Goal: Transaction & Acquisition: Purchase product/service

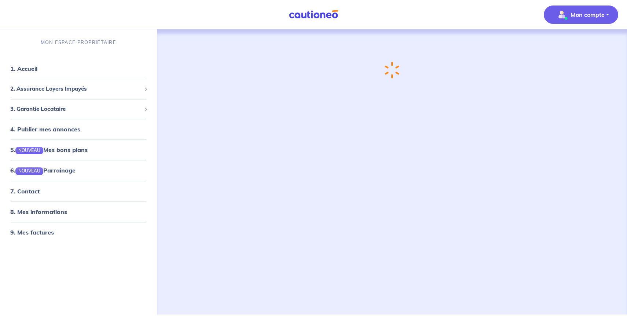
click at [573, 23] on button "Mon compte" at bounding box center [581, 14] width 74 height 18
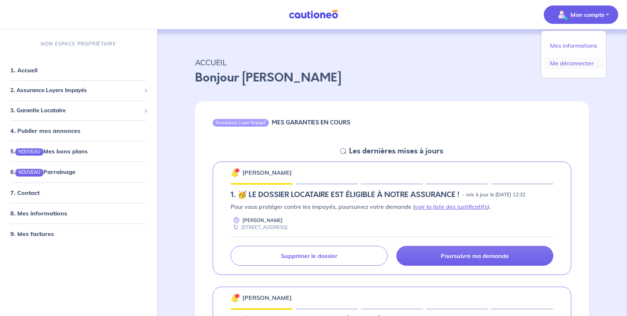
click at [570, 62] on link "Me déconnecter" at bounding box center [573, 63] width 59 height 12
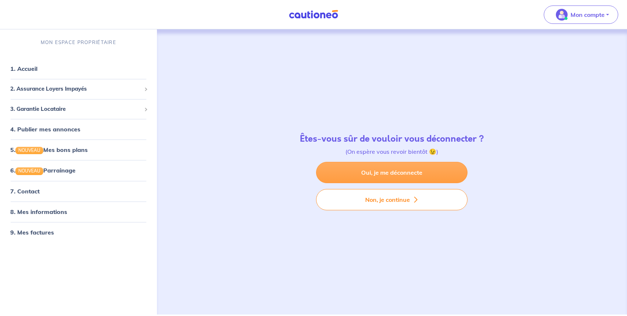
click at [385, 172] on link "Oui, je me déconnecte" at bounding box center [391, 172] width 151 height 21
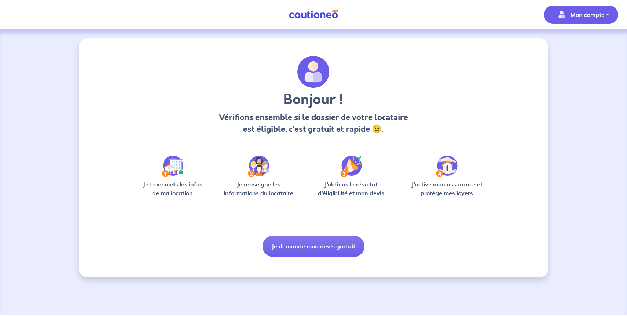
click at [610, 10] on button "Mon compte" at bounding box center [581, 14] width 74 height 18
click at [574, 38] on div "Mes informations Me déconnecter" at bounding box center [574, 54] width 66 height 48
click at [571, 45] on link "Mes informations" at bounding box center [573, 46] width 59 height 12
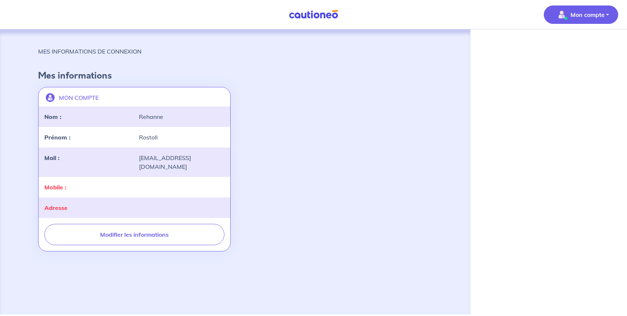
select select "FR"
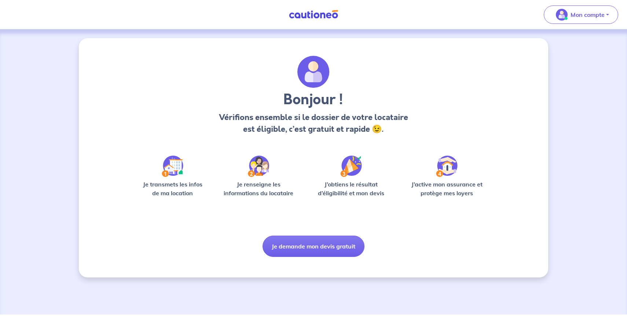
select select "FR"
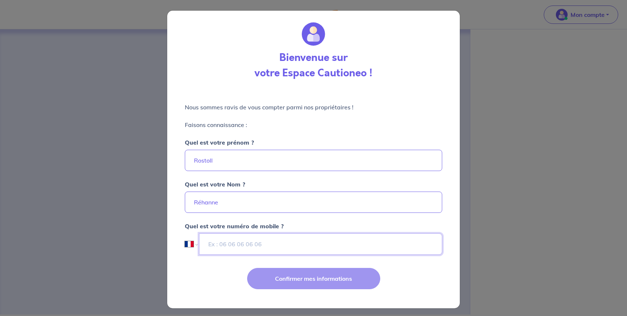
click at [282, 248] on input "tel" at bounding box center [320, 243] width 243 height 21
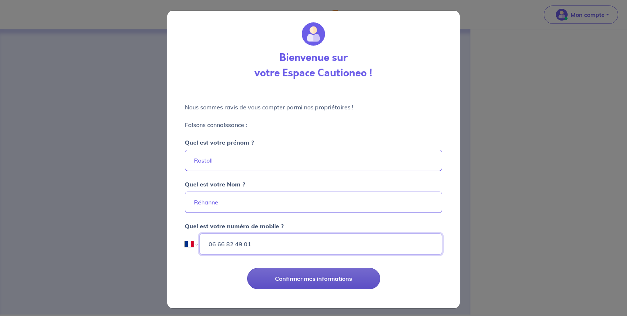
type input "06 66 82 49 01"
click at [308, 277] on button "Confirmer mes informations" at bounding box center [313, 278] width 133 height 21
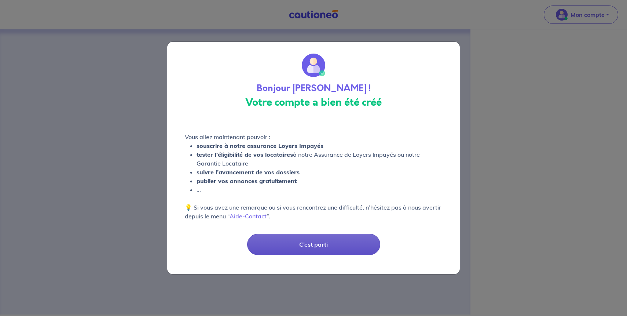
click at [322, 242] on button "C’est parti" at bounding box center [313, 244] width 133 height 21
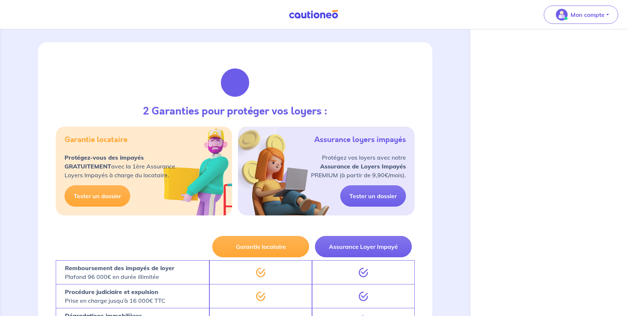
scroll to position [56, 0]
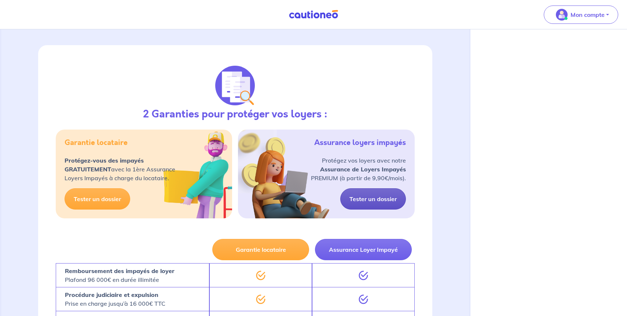
click at [362, 198] on link "Tester un dossier" at bounding box center [373, 198] width 66 height 21
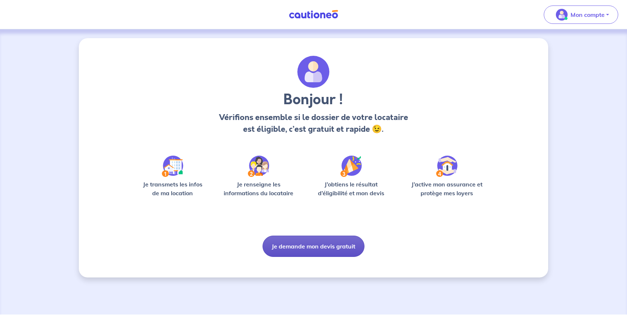
click at [322, 242] on button "Je demande mon devis gratuit" at bounding box center [314, 245] width 102 height 21
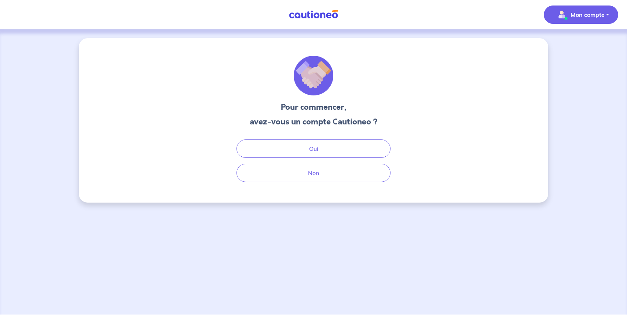
click at [588, 12] on p "Mon compte" at bounding box center [588, 14] width 34 height 9
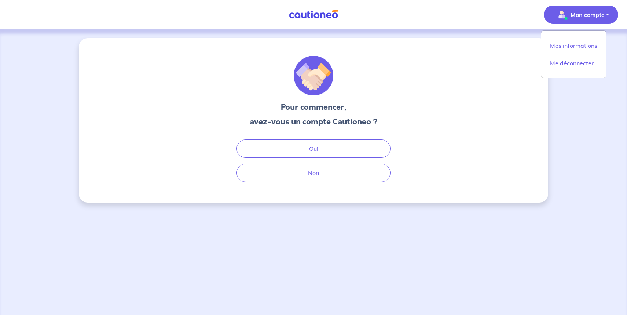
click at [321, 160] on div "Oui Non" at bounding box center [313, 160] width 176 height 43
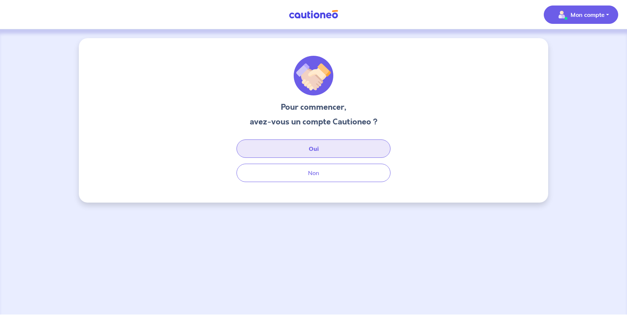
click at [322, 153] on button "Oui" at bounding box center [313, 148] width 154 height 18
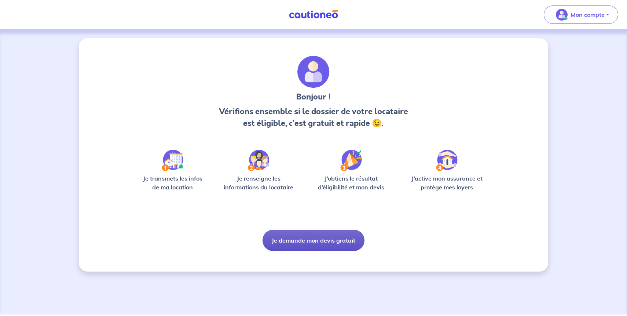
click at [322, 238] on button "Je demande mon devis gratuit" at bounding box center [314, 240] width 102 height 21
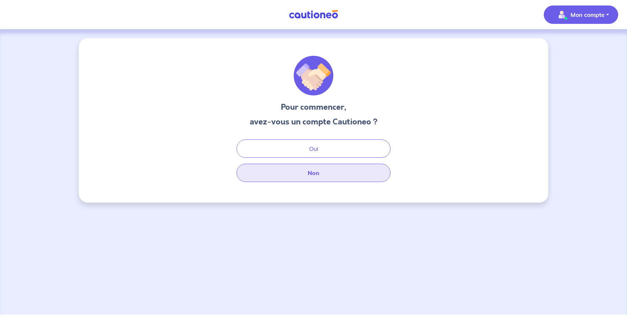
click at [322, 173] on button "Non" at bounding box center [313, 173] width 154 height 18
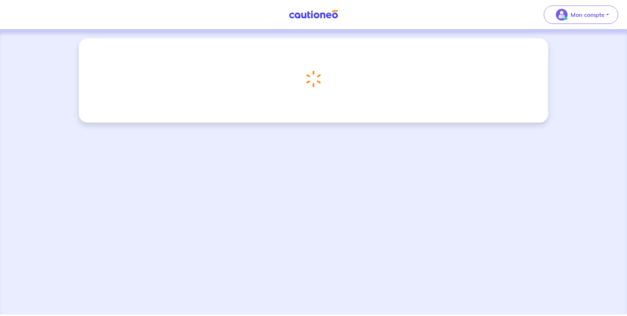
click at [333, 18] on img at bounding box center [313, 14] width 55 height 9
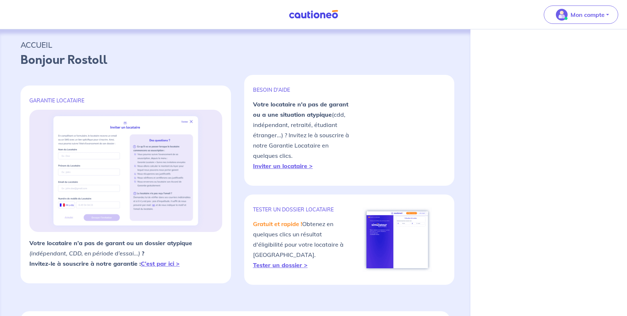
select select "FR"
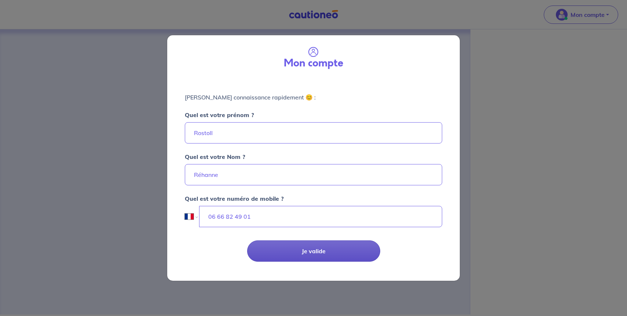
click at [309, 246] on button "Je valide" at bounding box center [313, 250] width 133 height 21
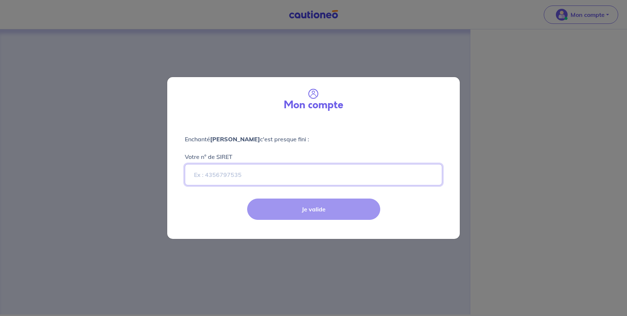
click at [301, 179] on input "Votre n° de SIRET" at bounding box center [313, 174] width 257 height 21
click at [260, 45] on div "Mon compte Enchanté Rostoll Réhanne c'est presque fini : Votre n° de SIRET Je v…" at bounding box center [313, 158] width 627 height 316
click at [269, 48] on div "Mon compte Enchanté Rostoll Réhanne c'est presque fini : Votre n° de SIRET Je v…" at bounding box center [313, 158] width 627 height 316
select select "FR"
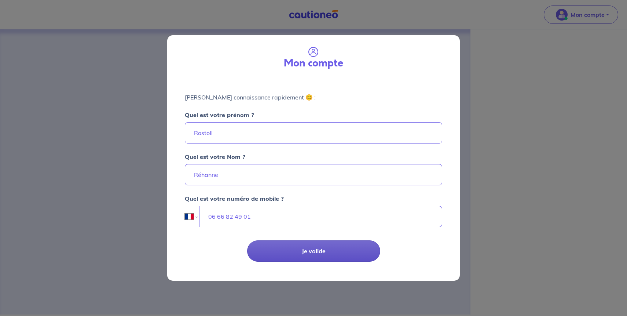
click at [312, 242] on button "Je valide" at bounding box center [313, 250] width 133 height 21
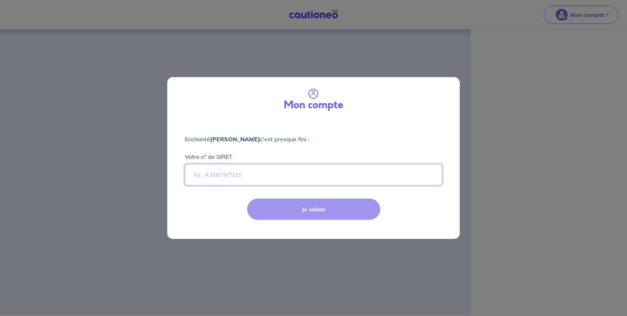
click at [303, 182] on input "Votre n° de SIRET" at bounding box center [313, 174] width 257 height 21
click at [318, 209] on div "Je valide" at bounding box center [313, 215] width 301 height 48
click at [234, 175] on input "Votre n° de SIRET" at bounding box center [313, 174] width 257 height 21
paste input "95091331900048"
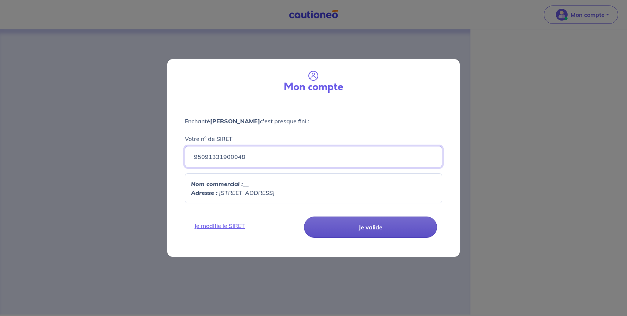
type input "95091331900048"
click at [357, 228] on button "Je valide" at bounding box center [370, 226] width 133 height 21
click at [349, 222] on button "Je valide" at bounding box center [370, 226] width 133 height 21
click at [444, 145] on div "Enchanté Rostoll Réhanne c'est presque fini : Votre n° de SIRET 95091331900048 …" at bounding box center [313, 155] width 293 height 107
click at [465, 135] on div "Mon compte Enchanté Rostoll Réhanne c'est presque fini : Votre n° de SIRET 9509…" at bounding box center [313, 158] width 627 height 316
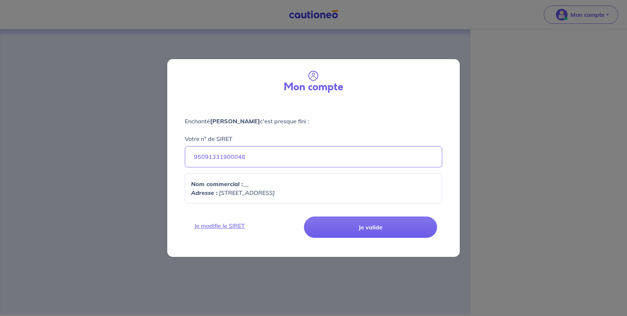
click at [300, 18] on div "Mon compte Enchanté Rostoll Réhanne c'est presque fini : Votre n° de SIRET 9509…" at bounding box center [313, 158] width 627 height 316
select select "FR"
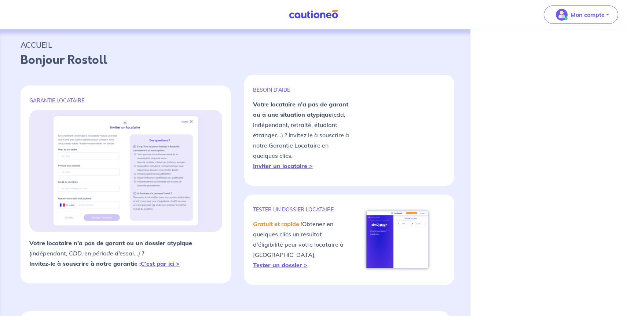
select select "FR"
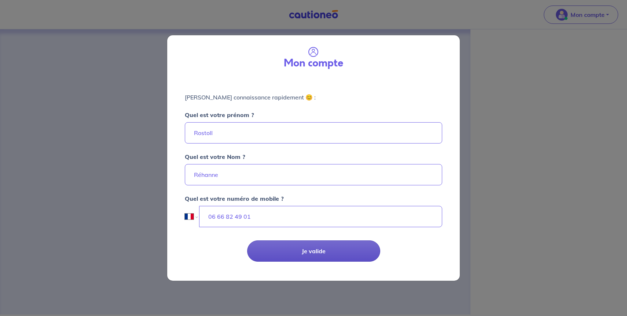
click at [297, 240] on button "Je valide" at bounding box center [313, 250] width 133 height 21
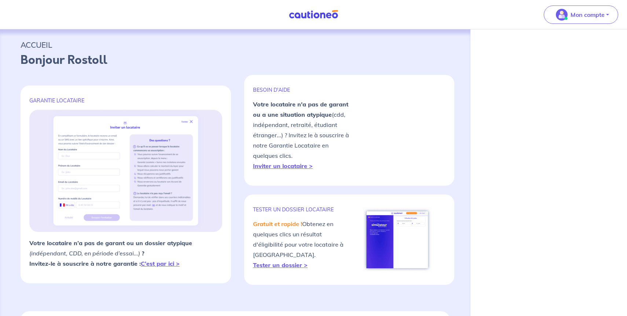
select select "FR"
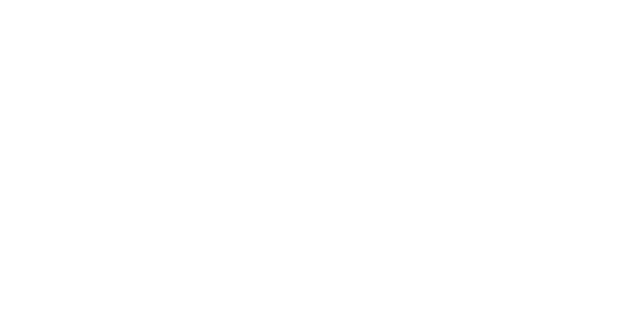
select select "FR"
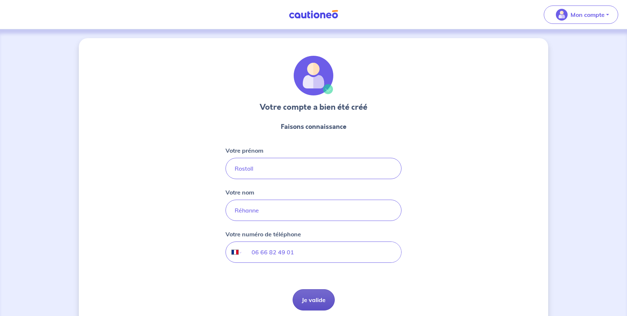
click at [315, 290] on button "Je valide" at bounding box center [314, 299] width 42 height 21
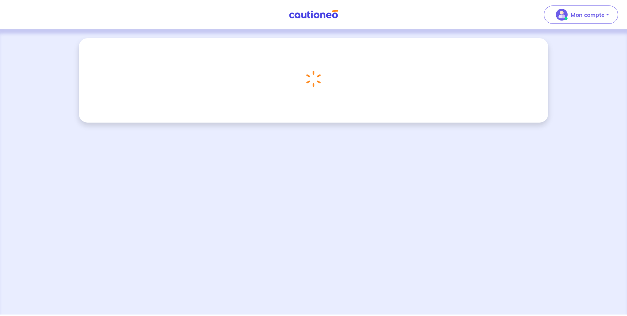
click at [312, 13] on img at bounding box center [313, 14] width 55 height 9
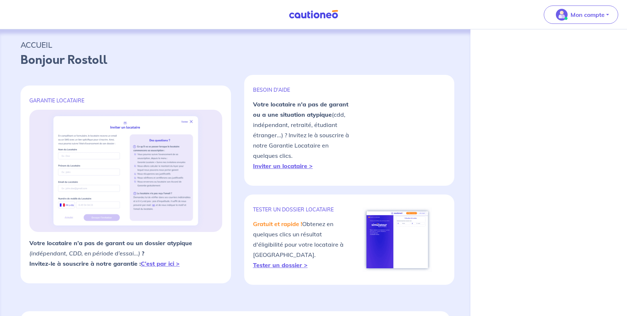
select select "FR"
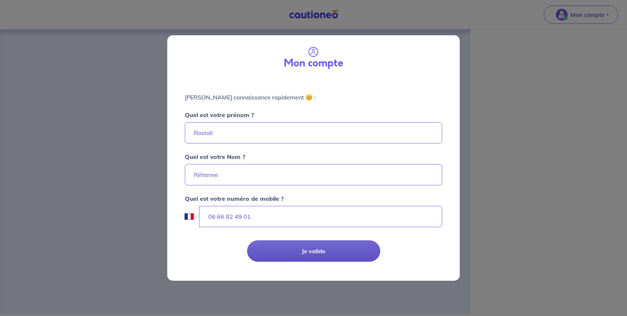
click at [308, 243] on button "Je valide" at bounding box center [313, 250] width 133 height 21
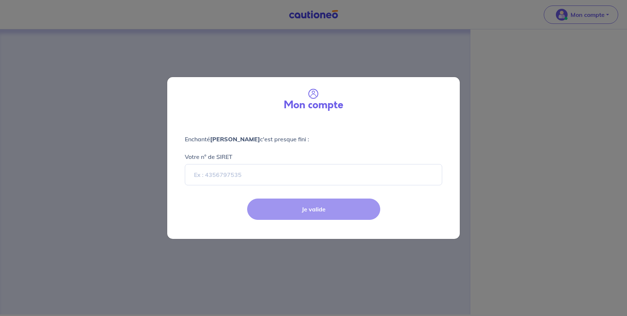
select select "FR"
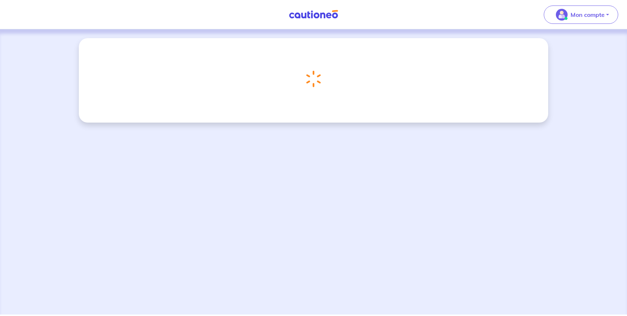
select select "FR"
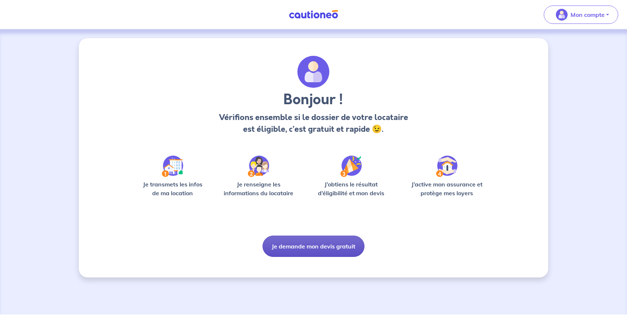
click at [311, 238] on button "Je demande mon devis gratuit" at bounding box center [314, 245] width 102 height 21
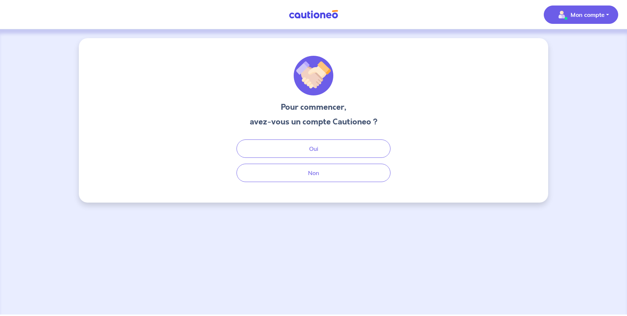
click at [597, 18] on p "Mon compte" at bounding box center [588, 14] width 34 height 9
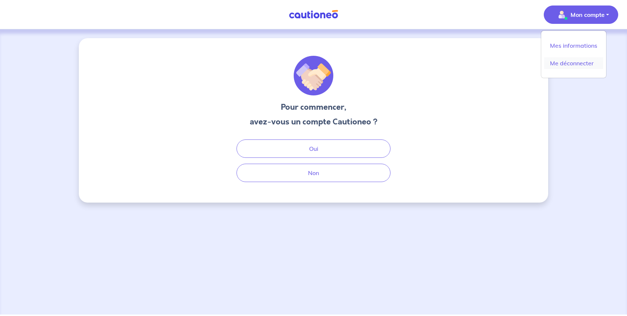
click at [566, 64] on link "Me déconnecter" at bounding box center [573, 63] width 59 height 12
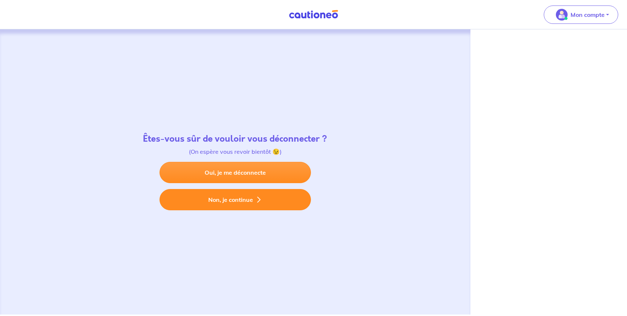
click at [244, 203] on button "Non, je continue" at bounding box center [234, 199] width 151 height 21
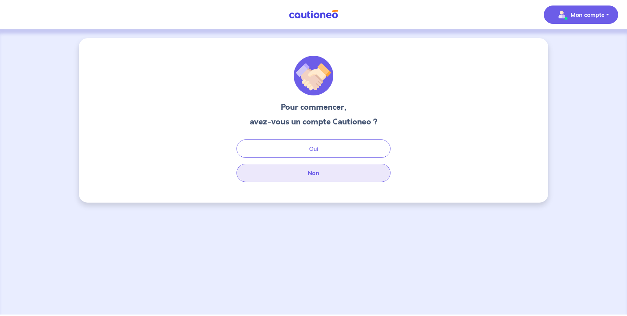
click at [308, 169] on button "Non" at bounding box center [313, 173] width 154 height 18
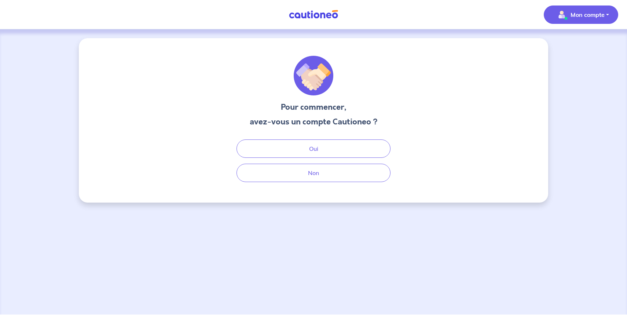
drag, startPoint x: 300, startPoint y: 299, endPoint x: 298, endPoint y: 295, distance: 4.1
click at [298, 295] on div "Pour commencer, avez-vous un compte Cautioneo ? Oui Non" at bounding box center [313, 171] width 627 height 285
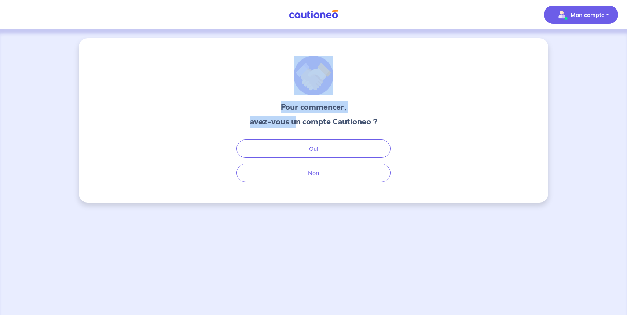
click at [102, 53] on div "Pour commencer, avez-vous un compte Cautioneo ? Oui Non" at bounding box center [313, 120] width 469 height 164
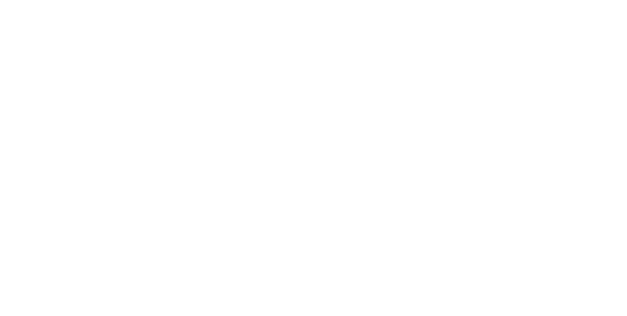
select select "FR"
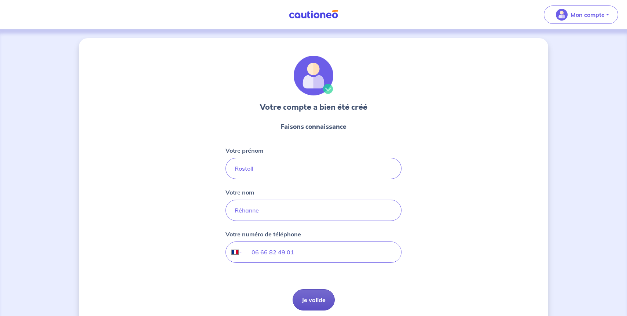
click at [313, 300] on button "Je valide" at bounding box center [314, 299] width 42 height 21
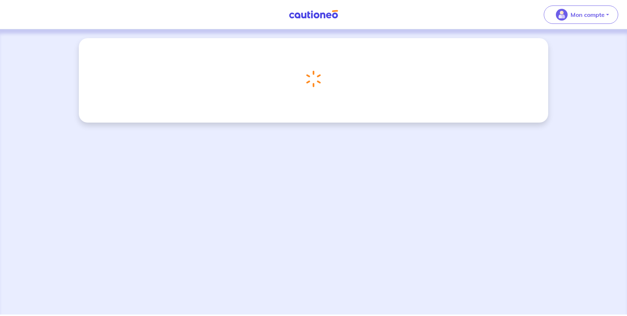
click at [570, 25] on div "Mon compte" at bounding box center [584, 15] width 86 height 30
click at [573, 19] on span "Mon compte" at bounding box center [579, 15] width 52 height 12
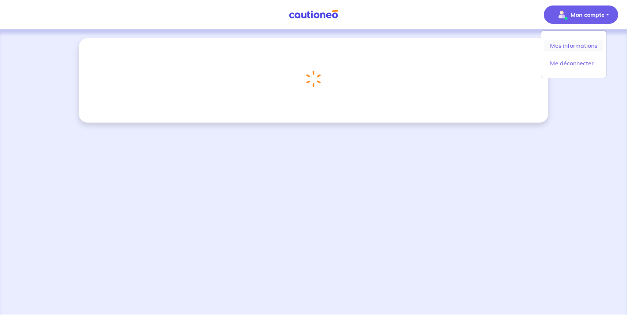
click at [562, 41] on link "Mes informations" at bounding box center [573, 46] width 59 height 12
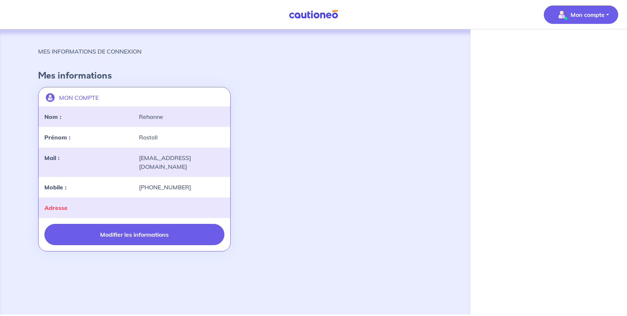
click at [147, 224] on button "Modifier les informations" at bounding box center [134, 234] width 180 height 21
select select "FR"
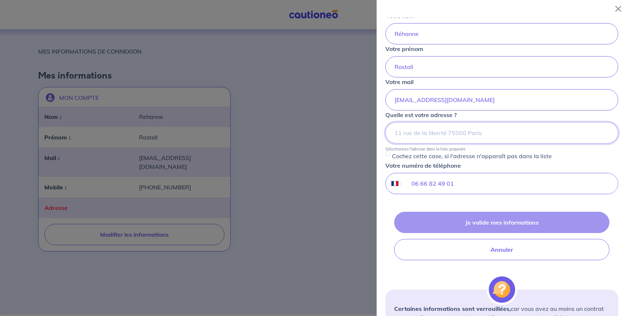
scroll to position [55, 0]
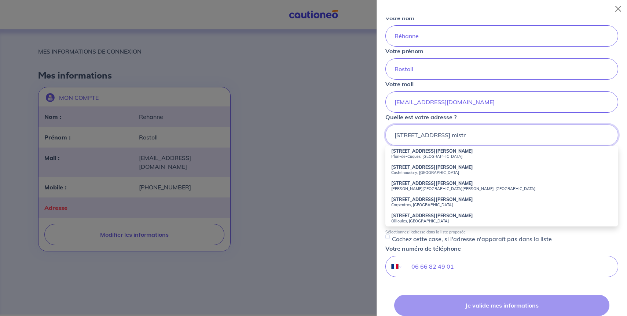
click at [473, 140] on input "94 avenue frederic mistr" at bounding box center [501, 134] width 233 height 21
click at [437, 157] on small "La Crau, France" at bounding box center [501, 156] width 221 height 5
type input "94 Avenue Frédéric Mistral, La Crau, France"
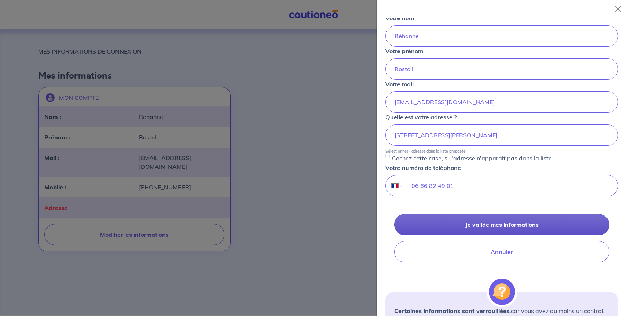
click at [481, 216] on button "Je valide mes informations" at bounding box center [501, 224] width 215 height 21
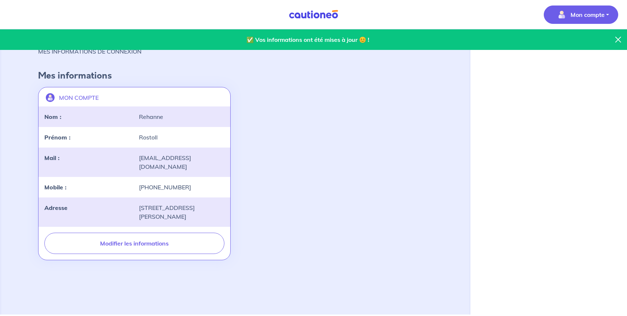
click at [323, 18] on img at bounding box center [313, 14] width 55 height 9
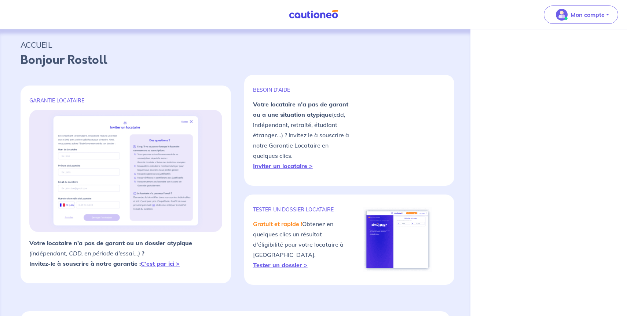
select select "FR"
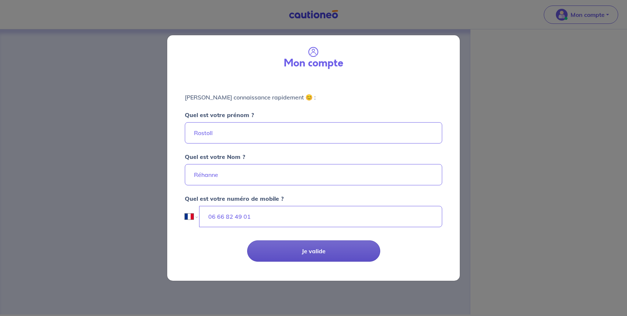
click at [294, 252] on button "Je valide" at bounding box center [313, 250] width 133 height 21
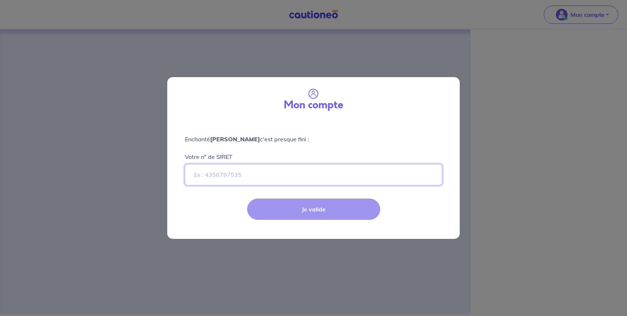
click at [254, 176] on input "Votre n° de SIRET" at bounding box center [313, 174] width 257 height 21
paste input "95091331900048"
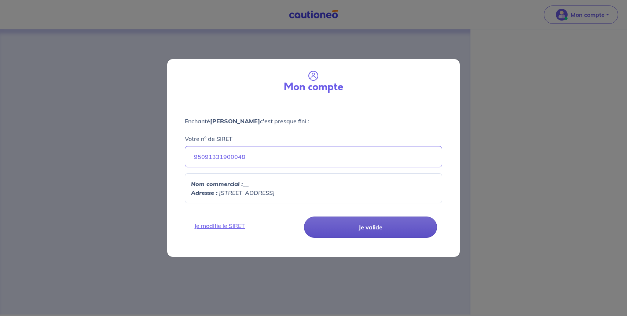
click at [338, 221] on button "Je valide" at bounding box center [370, 226] width 133 height 21
click at [380, 228] on button "Je valide" at bounding box center [370, 226] width 133 height 21
click at [386, 230] on button "Je valide" at bounding box center [370, 226] width 133 height 21
click at [358, 228] on button "Je valide" at bounding box center [370, 226] width 133 height 21
click at [143, 170] on div "Mon compte Enchanté Rostoll Réhanne c'est presque fini : Votre n° de SIRET 9509…" at bounding box center [313, 158] width 627 height 316
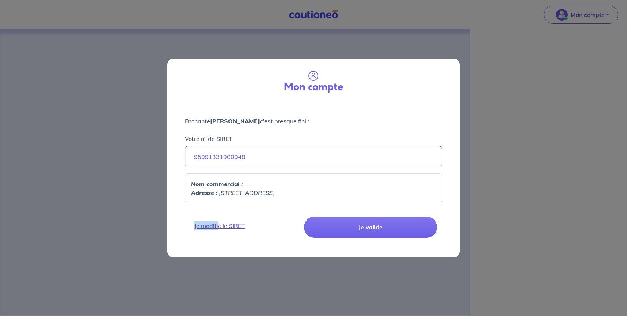
click at [217, 221] on link "Je modifie le SIRET" at bounding box center [245, 225] width 111 height 9
click at [217, 223] on link "Je modifie le SIRET" at bounding box center [245, 225] width 111 height 9
click at [242, 155] on input "95091331900048" at bounding box center [313, 156] width 257 height 21
click at [247, 157] on input "95091331900048" at bounding box center [313, 156] width 257 height 21
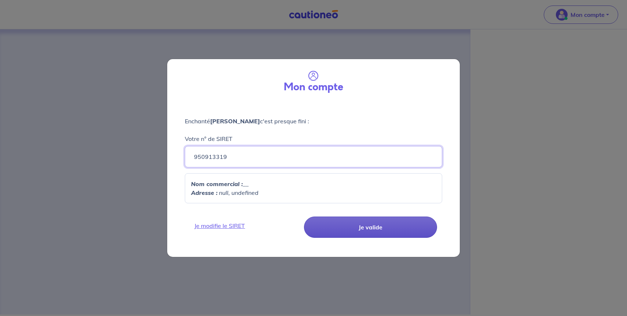
type input "950913319"
click at [322, 220] on button "Je valide" at bounding box center [370, 226] width 133 height 21
click at [228, 233] on div "Je modifie le SIRET Je valide" at bounding box center [313, 233] width 301 height 48
click at [122, 174] on div "Mon compte Enchanté Rostoll Réhanne c'est presque fini : Votre n° de SIRET 9509…" at bounding box center [313, 158] width 627 height 316
click at [324, 15] on div "Mon compte Enchanté Rostoll Réhanne c'est presque fini : Votre n° de SIRET 9509…" at bounding box center [313, 158] width 627 height 316
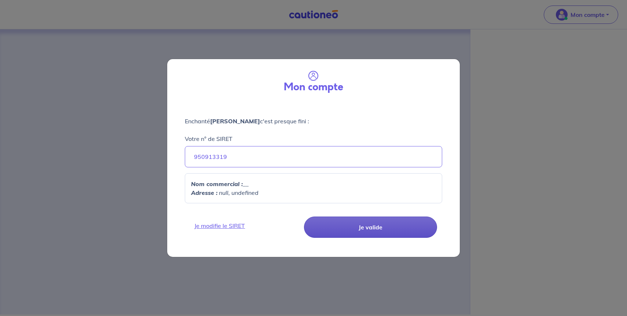
click at [386, 227] on button "Je valide" at bounding box center [370, 226] width 133 height 21
click at [227, 221] on link "Je modifie le SIRET" at bounding box center [245, 225] width 111 height 9
click at [228, 228] on link "Je modifie le SIRET" at bounding box center [245, 225] width 111 height 9
click at [119, 68] on div "Mon compte Enchanté Rostoll Réhanne c'est presque fini : Votre n° de SIRET 9509…" at bounding box center [313, 158] width 627 height 316
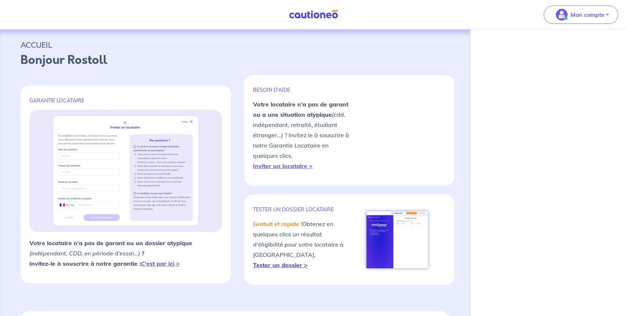
select select "FR"
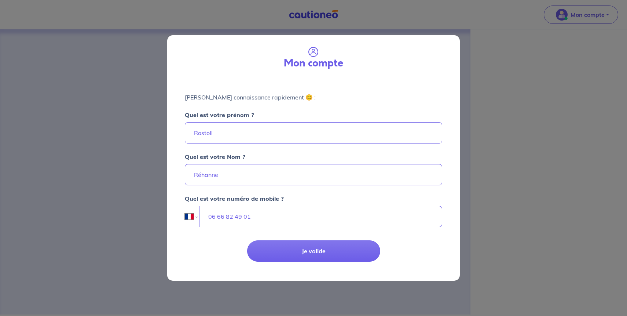
click at [295, 265] on div "Mon compte Faisons connaissance rapidement 😊 : Quel est votre prénom ? Rostoll …" at bounding box center [313, 158] width 627 height 316
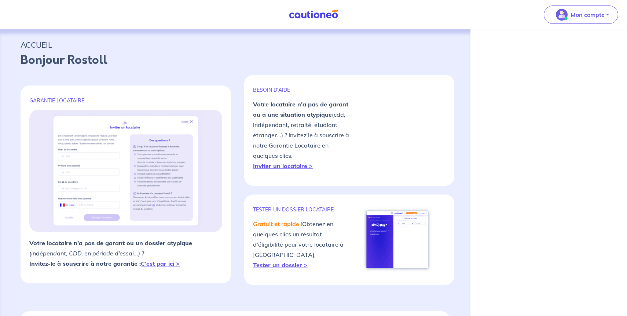
select select "FR"
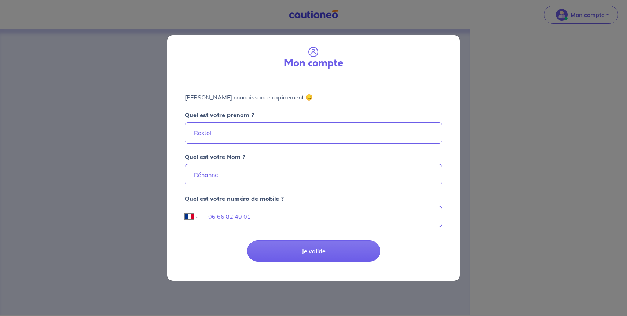
click at [272, 264] on div "Je valide" at bounding box center [313, 257] width 301 height 48
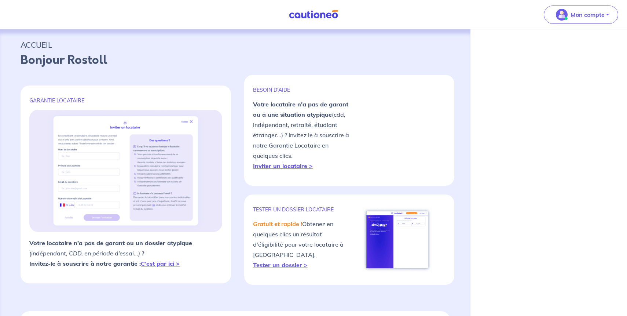
click at [278, 276] on div "TESTER un dossier locataire Gratuit et rapide ! Obtenez en quelques clics un ré…" at bounding box center [349, 239] width 210 height 90
select select "FR"
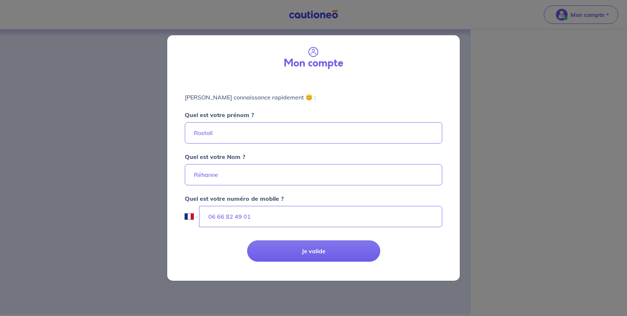
click at [278, 264] on div "Je valide" at bounding box center [313, 257] width 301 height 48
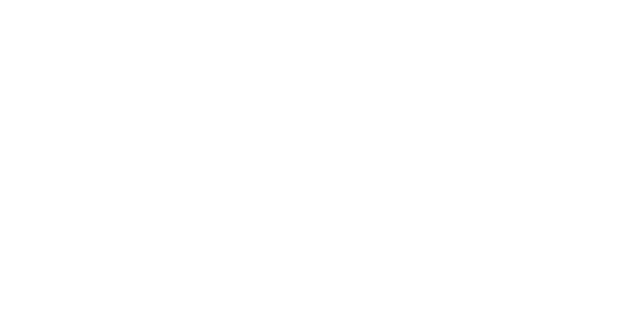
select select "FR"
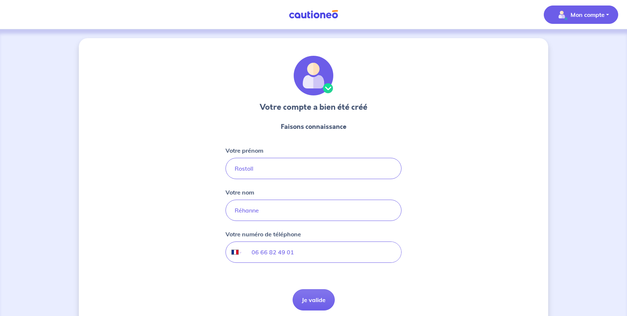
click at [569, 13] on span "Mon compte" at bounding box center [579, 15] width 52 height 12
click at [573, 45] on link "Mes informations" at bounding box center [573, 46] width 59 height 12
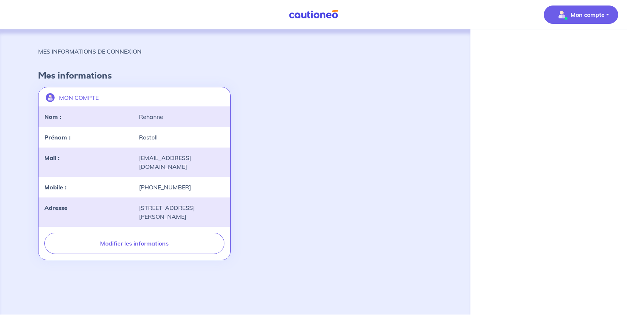
click at [335, 16] on img at bounding box center [313, 14] width 55 height 9
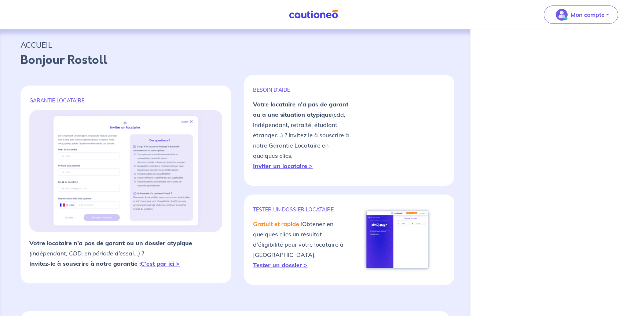
click at [276, 271] on div "TESTER un dossier locataire Gratuit et rapide ! Obtenez en quelques clics un ré…" at bounding box center [301, 239] width 96 height 73
select select "FR"
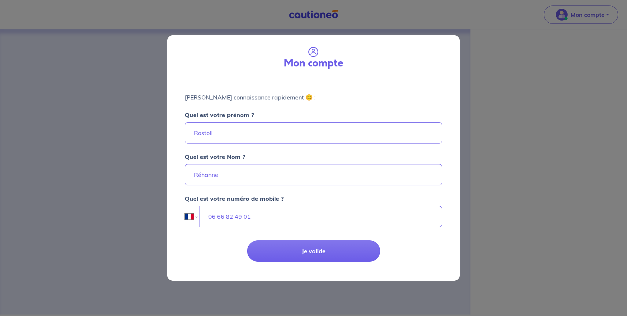
click at [276, 265] on div "Je valide" at bounding box center [313, 257] width 301 height 48
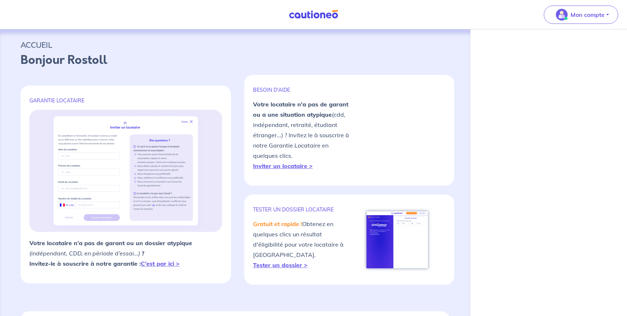
select select "FR"
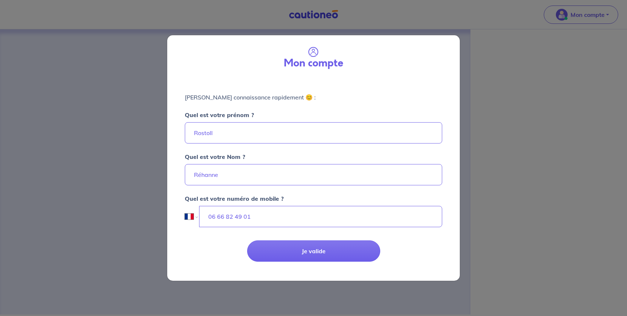
click at [296, 261] on div "Je valide" at bounding box center [313, 257] width 301 height 48
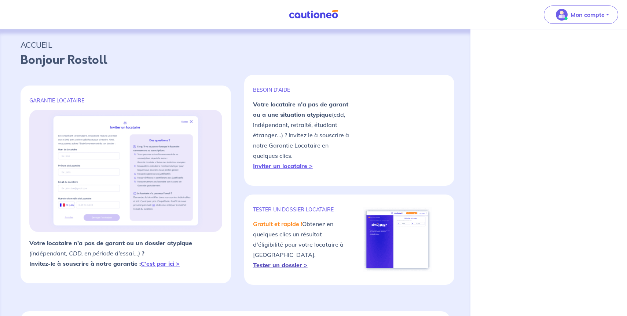
click at [286, 268] on strong "Tester un dossier >" at bounding box center [280, 264] width 55 height 7
select select "FR"
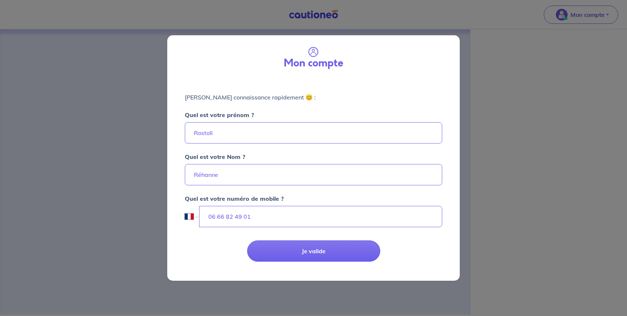
click at [326, 263] on div "Je valide" at bounding box center [313, 257] width 301 height 48
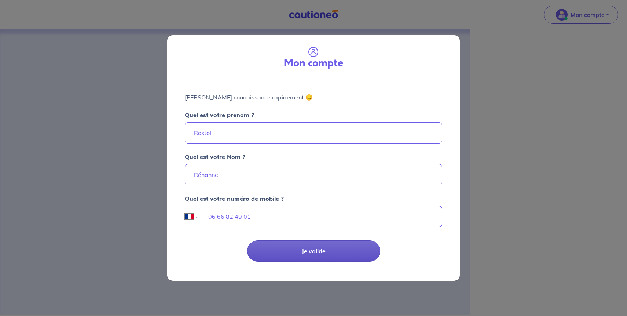
click at [326, 246] on button "Je valide" at bounding box center [313, 250] width 133 height 21
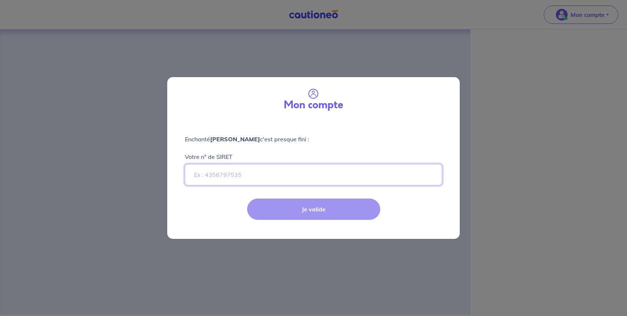
click at [253, 173] on input "Votre n° de SIRET" at bounding box center [313, 174] width 257 height 21
paste input "95091331900048"
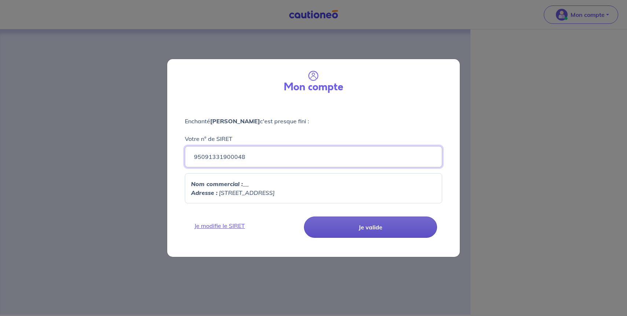
type input "95091331900048"
click at [379, 230] on button "Je valide" at bounding box center [370, 226] width 133 height 21
click at [344, 224] on button "Je valide" at bounding box center [370, 226] width 133 height 21
select select "FR"
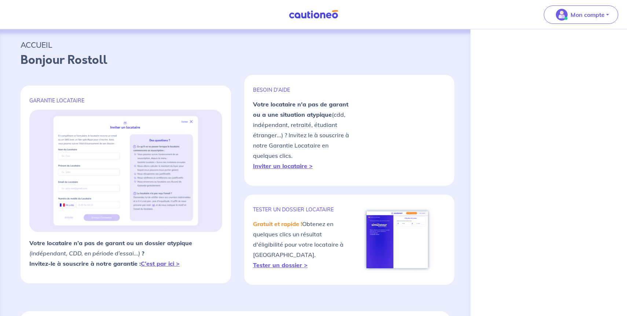
select select "FR"
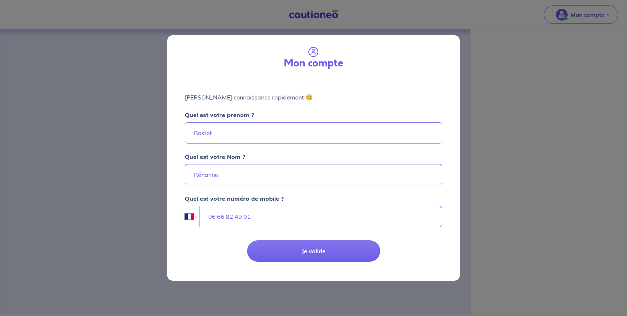
click at [583, 12] on div "Mon compte [PERSON_NAME] connaissance rapidement 😊 : Quel est votre prénom ? Ro…" at bounding box center [313, 158] width 627 height 316
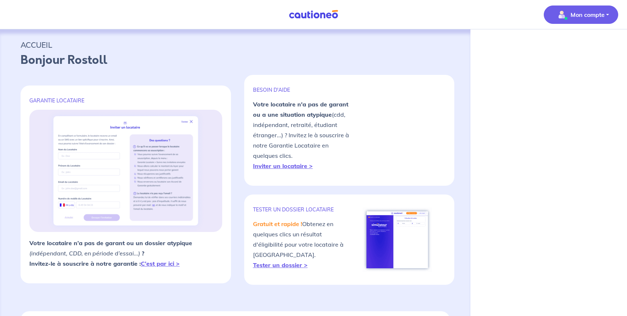
select select "FR"
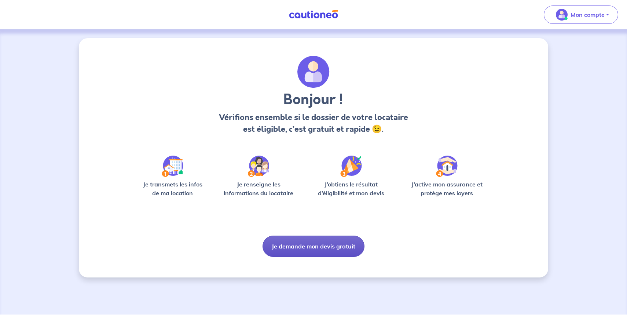
click at [328, 242] on button "Je demande mon devis gratuit" at bounding box center [314, 245] width 102 height 21
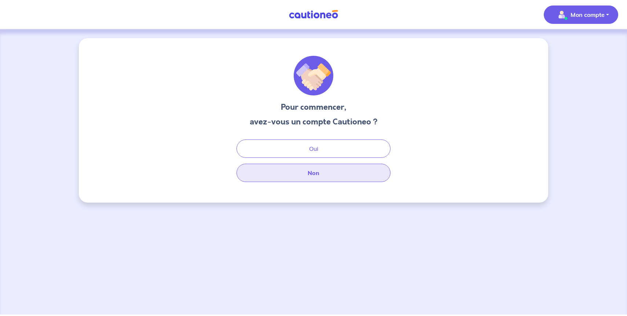
click at [321, 173] on button "Non" at bounding box center [313, 173] width 154 height 18
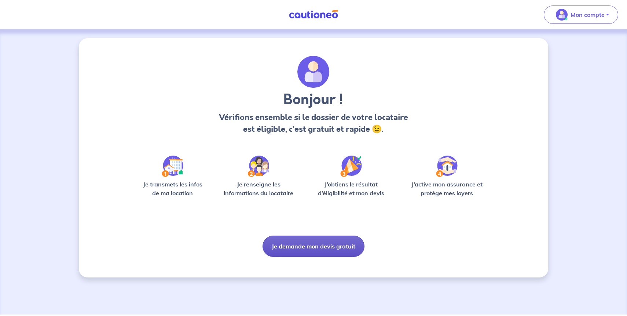
click at [333, 239] on button "Je demande mon devis gratuit" at bounding box center [314, 245] width 102 height 21
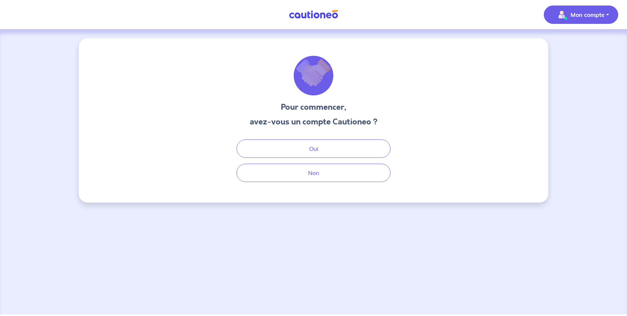
click at [590, 20] on span "Mon compte" at bounding box center [579, 15] width 52 height 12
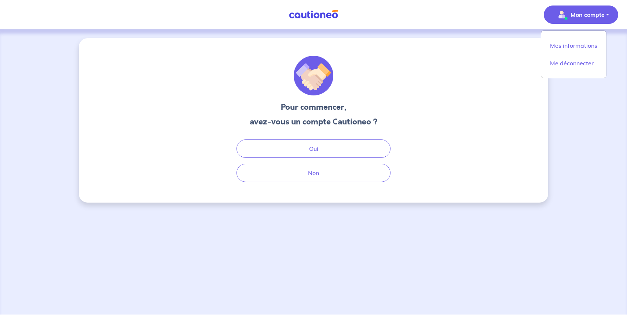
click at [393, 105] on div "Pour commencer, avez-vous un compte Cautioneo ? Oui Non" at bounding box center [313, 119] width 176 height 126
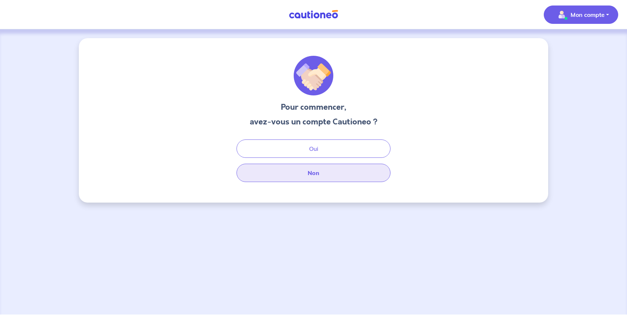
click at [298, 172] on button "Non" at bounding box center [313, 173] width 154 height 18
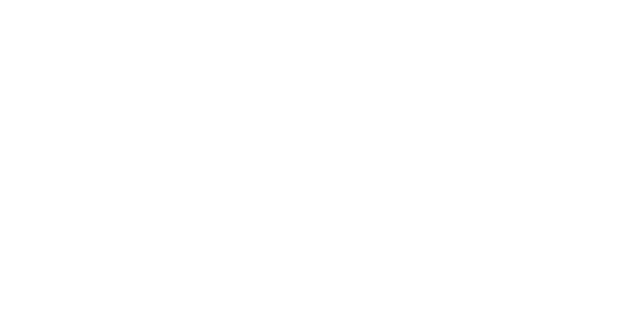
select select "FR"
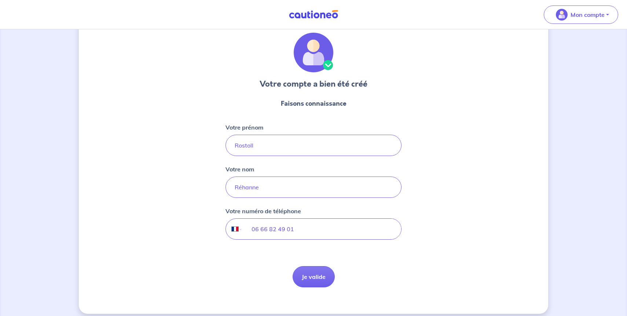
scroll to position [30, 0]
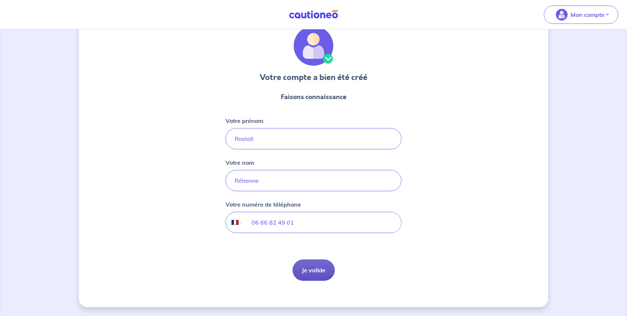
click at [313, 261] on button "Je valide" at bounding box center [314, 269] width 42 height 21
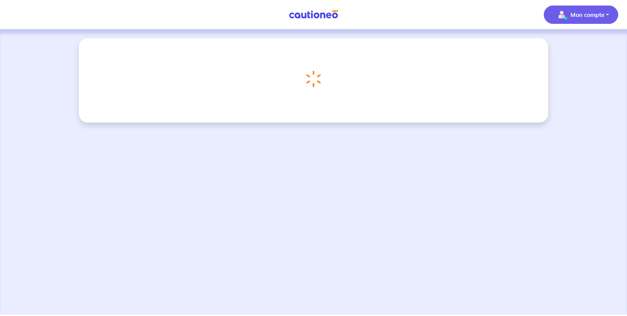
click at [591, 17] on p "Mon compte" at bounding box center [588, 14] width 34 height 9
click at [575, 48] on link "Mes informations" at bounding box center [573, 46] width 59 height 12
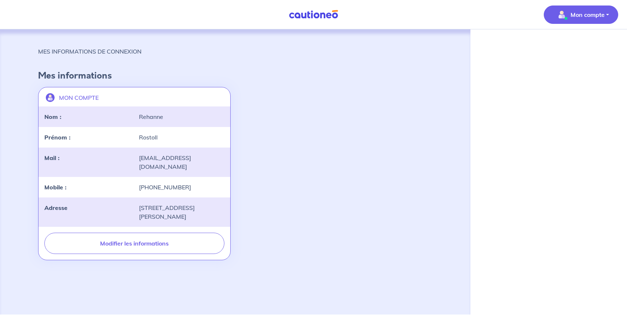
click at [588, 19] on span "Mon compte" at bounding box center [579, 15] width 52 height 12
click at [323, 17] on img at bounding box center [313, 14] width 55 height 9
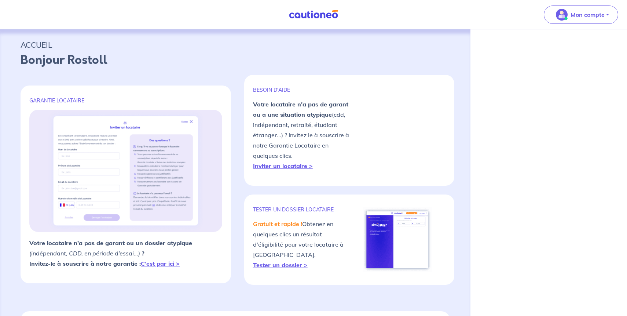
select select "FR"
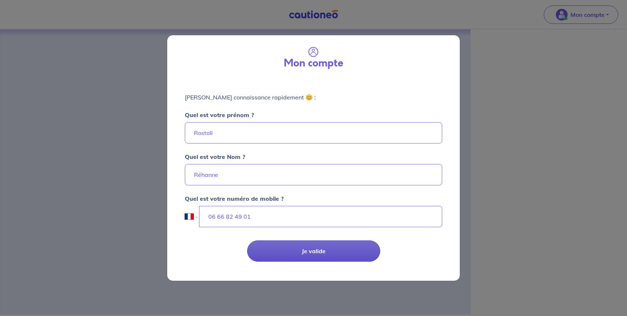
click at [301, 253] on button "Je valide" at bounding box center [313, 250] width 133 height 21
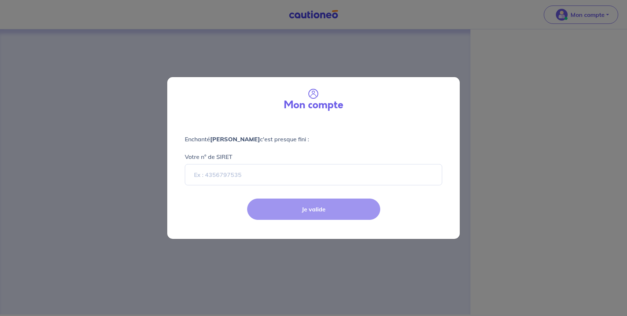
click at [84, 115] on div "Mon compte Enchanté [PERSON_NAME] c'est presque fini : Votre n° de SIRET Je val…" at bounding box center [313, 158] width 627 height 316
select select "FR"
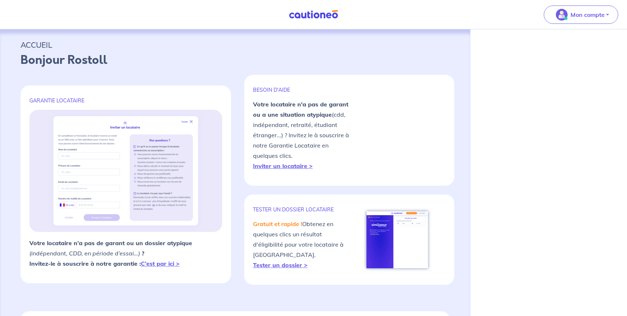
select select "FR"
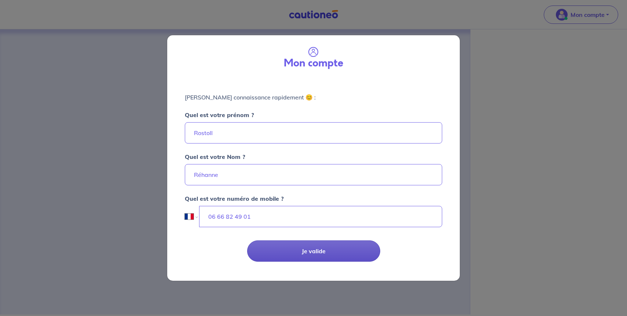
click at [276, 254] on button "Je valide" at bounding box center [313, 250] width 133 height 21
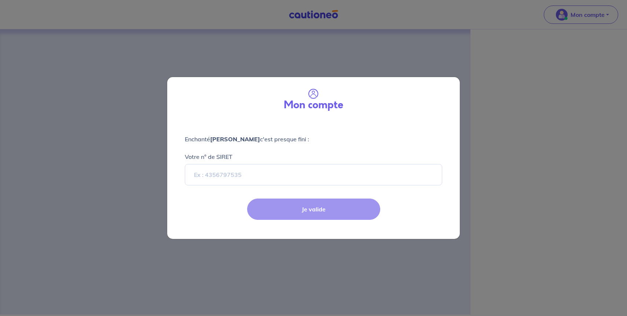
click at [289, 186] on div "Enchanté [PERSON_NAME] c'est presque fini : Votre n° de SIRET" at bounding box center [313, 155] width 293 height 71
click at [98, 134] on div "Mon compte Enchanté [PERSON_NAME] c'est presque fini : Votre n° de SIRET Je val…" at bounding box center [313, 158] width 627 height 316
click at [357, 40] on div "Mon compte Enchanté [PERSON_NAME] c'est presque fini : Votre n° de SIRET Je val…" at bounding box center [313, 158] width 627 height 316
click at [313, 216] on div "Je valide" at bounding box center [313, 215] width 301 height 48
click at [231, 28] on div "Mon compte Enchanté Rostoll Réhanne c'est presque fini : Votre n° de SIRET Je v…" at bounding box center [313, 158] width 627 height 316
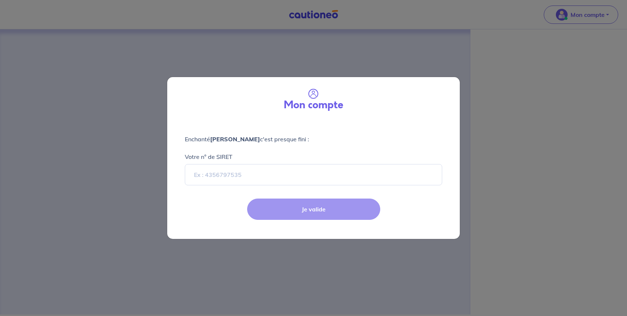
select select "FR"
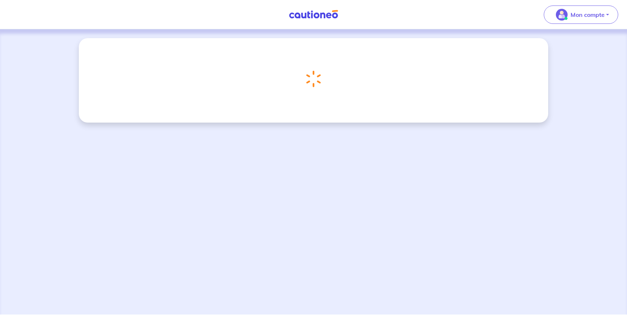
select select "FR"
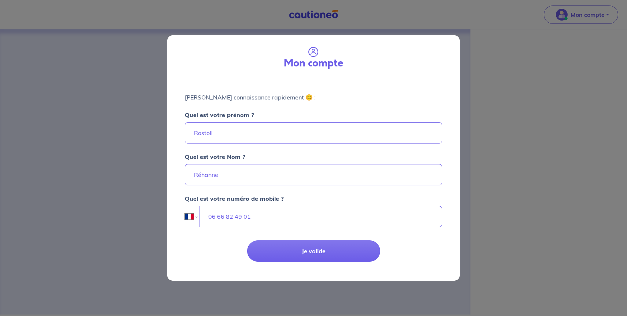
click at [598, 25] on div "Mon compte Faisons connaissance rapidement 😊 : Quel est votre prénom ? Rostoll …" at bounding box center [313, 158] width 627 height 316
click at [593, 14] on div "Mon compte Faisons connaissance rapidement 😊 : Quel est votre prénom ? Rostoll …" at bounding box center [313, 158] width 627 height 316
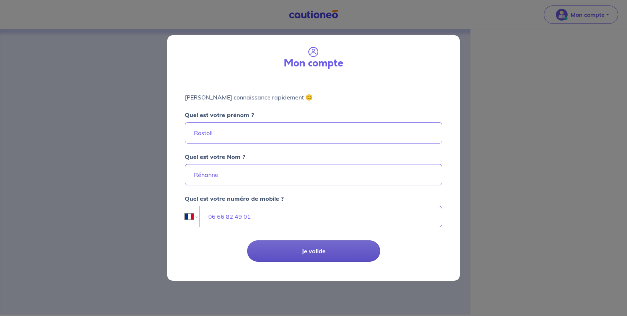
click at [340, 249] on button "Je valide" at bounding box center [313, 250] width 133 height 21
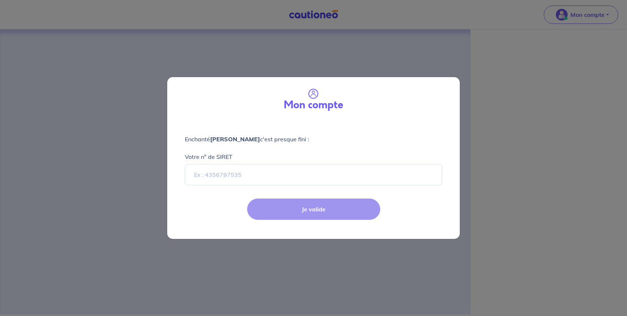
select select "FR"
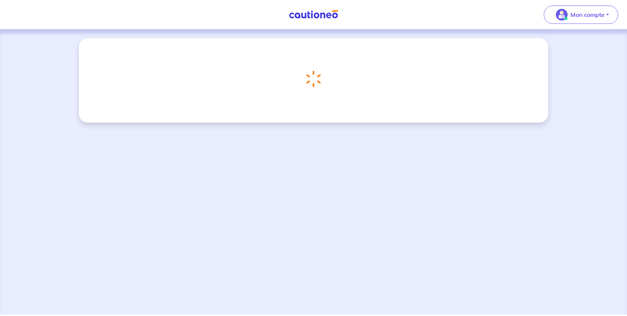
select select "FR"
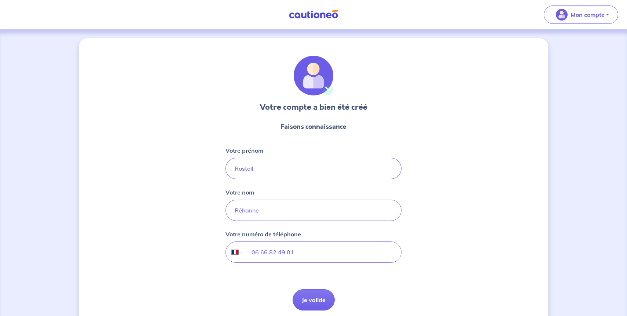
select select "FR"
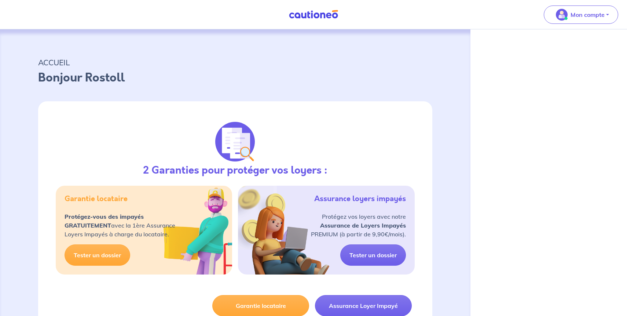
click at [584, 26] on div "Mon compte" at bounding box center [584, 15] width 86 height 30
click at [591, 6] on button "Mon compte" at bounding box center [581, 14] width 74 height 18
click at [566, 42] on link "Mes informations" at bounding box center [573, 46] width 59 height 12
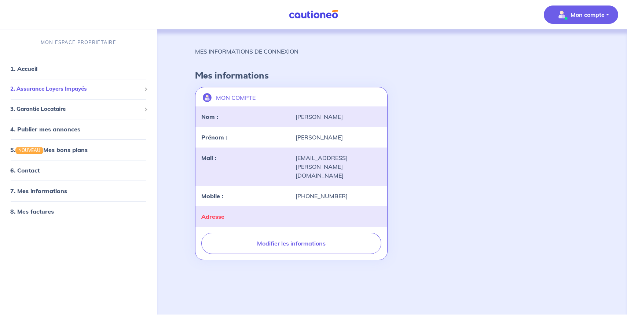
click at [39, 93] on div "2. Assurance Loyers Impayés" at bounding box center [78, 89] width 151 height 14
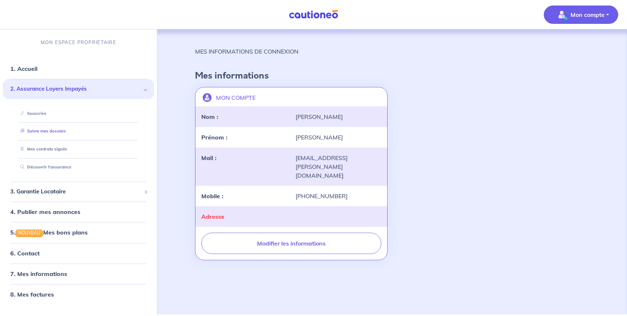
click at [39, 130] on link "Suivre mes dossiers" at bounding box center [41, 131] width 49 height 5
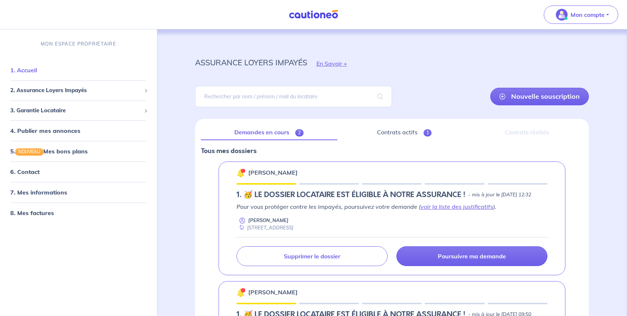
click at [37, 67] on link "1. Accueil" at bounding box center [23, 69] width 27 height 7
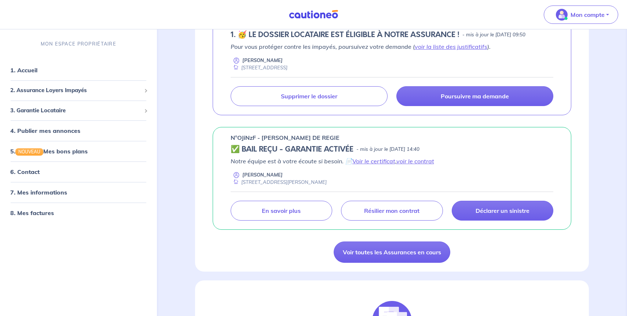
scroll to position [358, 0]
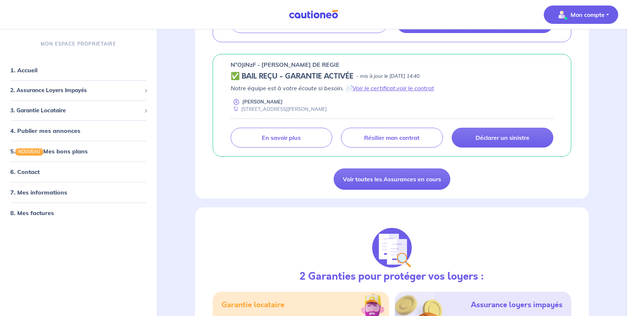
click at [588, 15] on p "Mon compte" at bounding box center [588, 14] width 34 height 9
click at [557, 45] on link "Mes informations" at bounding box center [573, 46] width 59 height 12
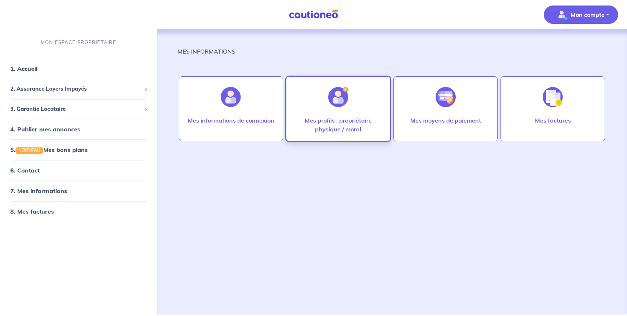
click at [345, 116] on p "Mes profils : propriétaire physique / moral" at bounding box center [338, 125] width 89 height 18
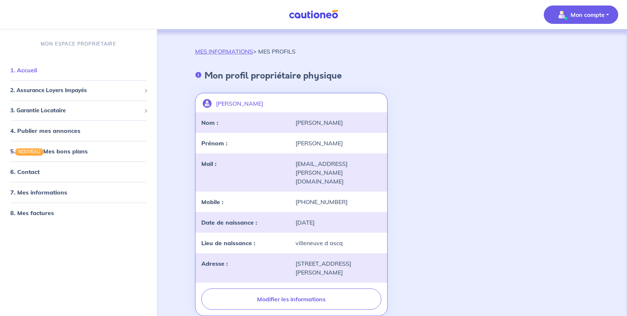
click at [37, 71] on link "1. Accueil" at bounding box center [23, 69] width 27 height 7
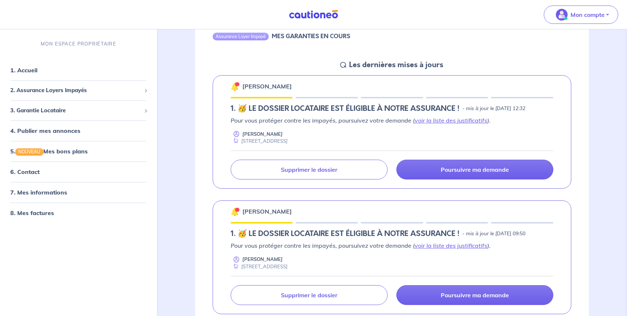
scroll to position [86, 0]
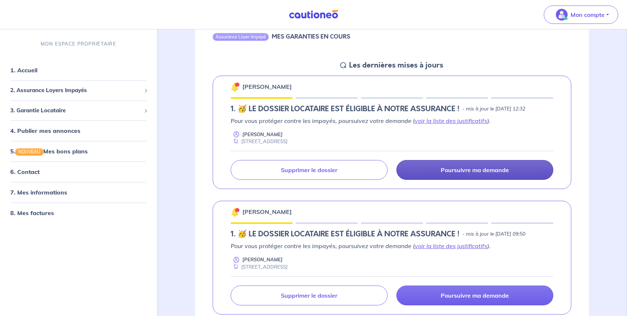
click at [462, 173] on p "Poursuivre ma demande" at bounding box center [475, 169] width 68 height 7
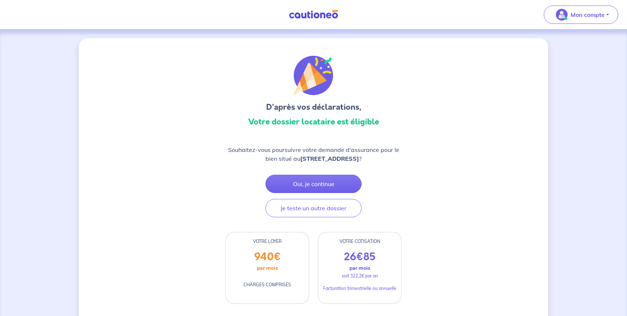
scroll to position [0, 0]
click at [307, 179] on button "Oui, je continue" at bounding box center [313, 183] width 96 height 18
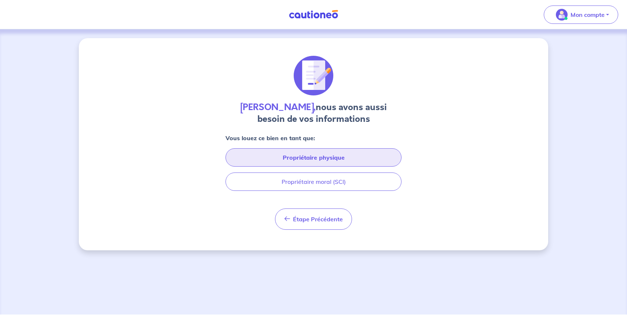
click at [344, 165] on button "Propriétaire physique" at bounding box center [313, 157] width 176 height 18
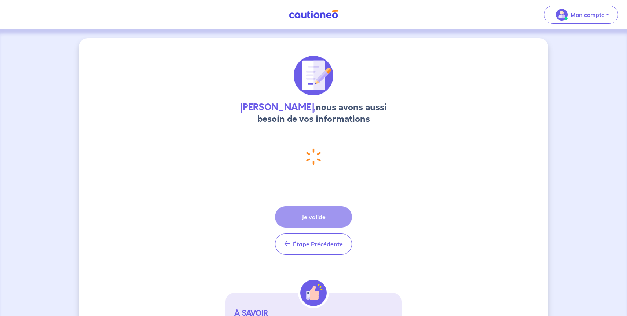
select select "FR"
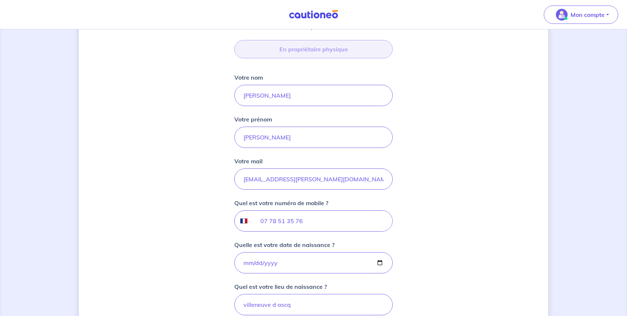
scroll to position [128, 0]
click at [279, 98] on input "[PERSON_NAME]" at bounding box center [313, 95] width 158 height 21
type input "Rostoll"
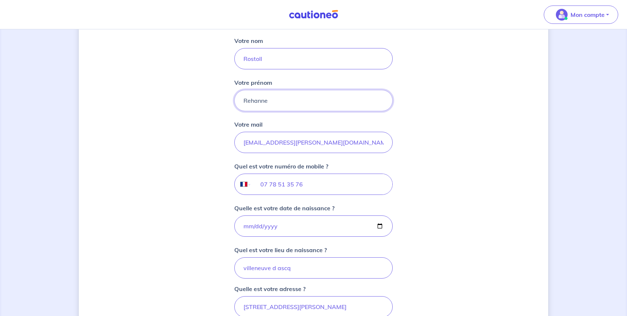
scroll to position [191, 0]
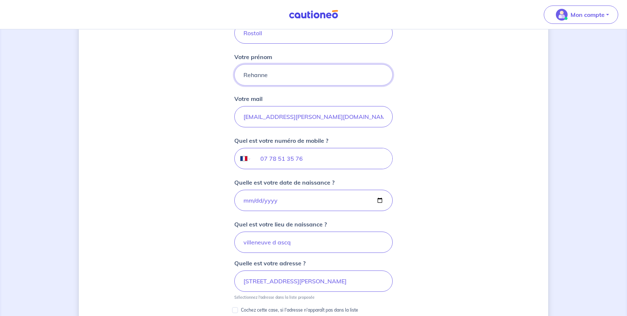
type input "Rehanne"
click at [330, 165] on input "07 78 51 35 76" at bounding box center [322, 158] width 141 height 21
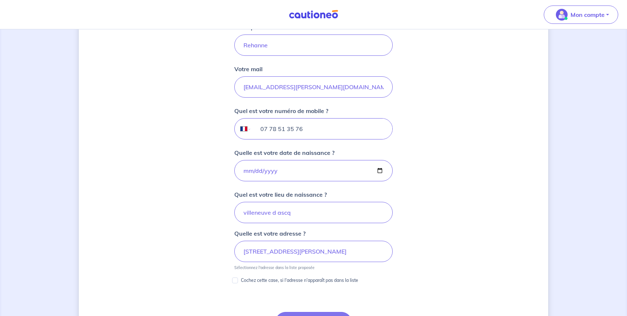
scroll to position [223, 0]
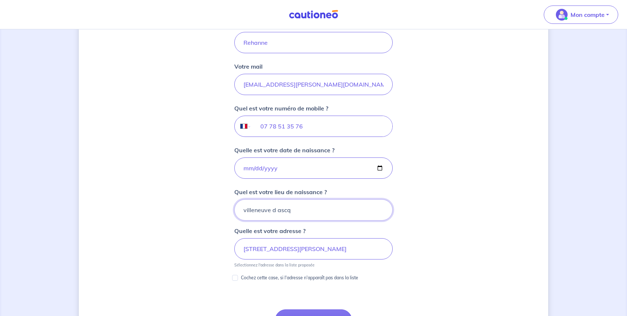
click at [312, 216] on input "villeneuve d ascq" at bounding box center [313, 209] width 158 height 21
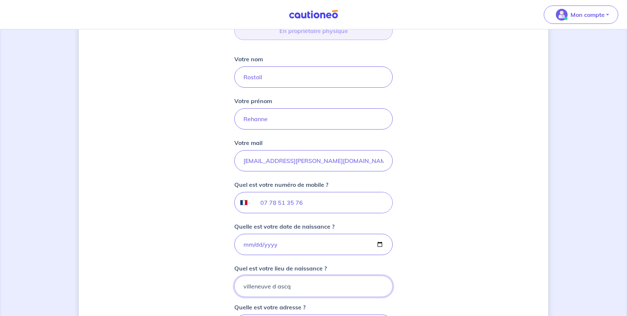
scroll to position [147, 0]
click at [322, 201] on input "07 78 51 35 76" at bounding box center [322, 202] width 141 height 21
type input "06 66 82 49 01"
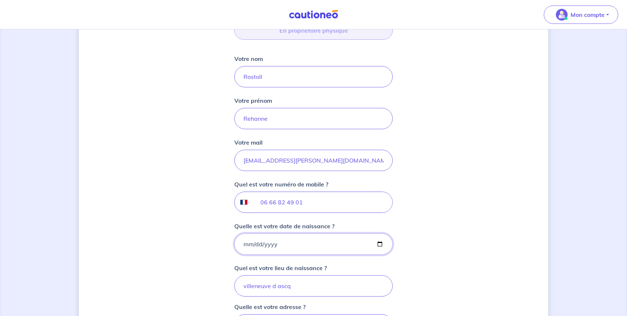
click at [265, 251] on input "[DATE]" at bounding box center [313, 243] width 158 height 21
click at [276, 245] on input "[DATE]" at bounding box center [313, 243] width 158 height 21
click at [384, 245] on input "[DATE]" at bounding box center [313, 243] width 158 height 21
click at [382, 245] on input "[DATE]" at bounding box center [313, 243] width 158 height 21
click at [323, 150] on input "[EMAIL_ADDRESS][PERSON_NAME][DOMAIN_NAME]" at bounding box center [313, 160] width 158 height 21
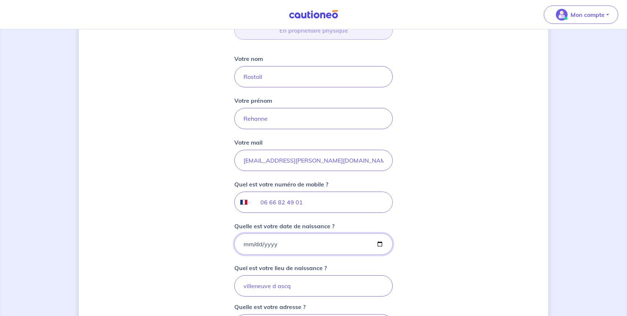
click at [274, 246] on input "[DATE]" at bounding box center [313, 243] width 158 height 21
click at [244, 245] on input "[DATE]" at bounding box center [313, 243] width 158 height 21
type input "[DATE]"
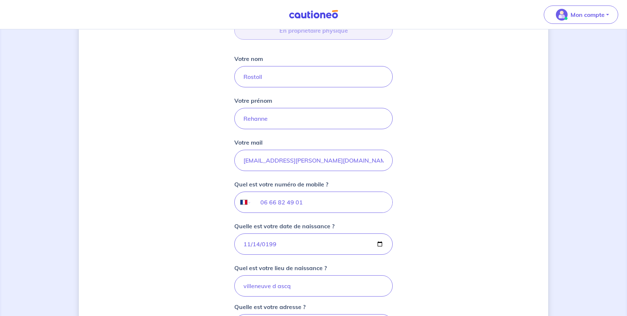
click at [410, 205] on div "[PERSON_NAME], nous avons aussi besoin de vos informations Vous louez ce bien e…" at bounding box center [313, 232] width 469 height 683
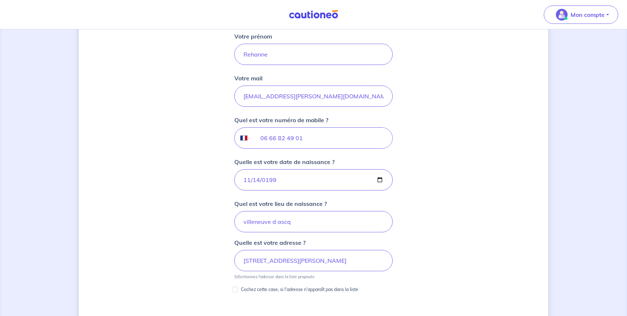
scroll to position [216, 0]
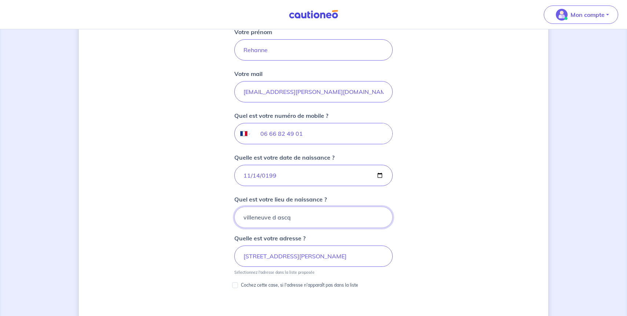
click at [302, 227] on input "villeneuve d ascq" at bounding box center [313, 216] width 158 height 21
click at [302, 222] on input "villeneuve d ascq" at bounding box center [313, 216] width 158 height 21
type input "Hyeres"
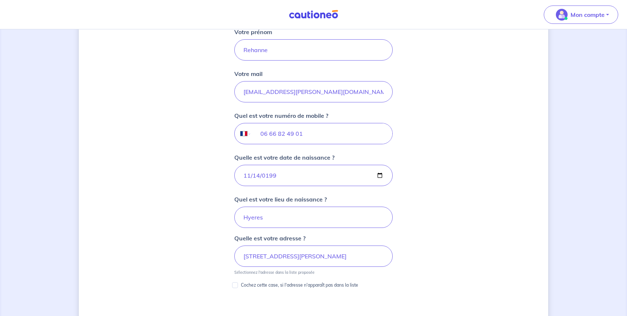
click at [425, 163] on div "[PERSON_NAME], nous avons aussi besoin de vos informations Vous louez ce bien e…" at bounding box center [313, 163] width 469 height 683
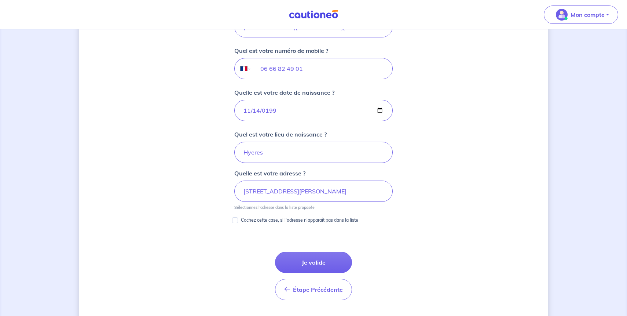
scroll to position [290, 0]
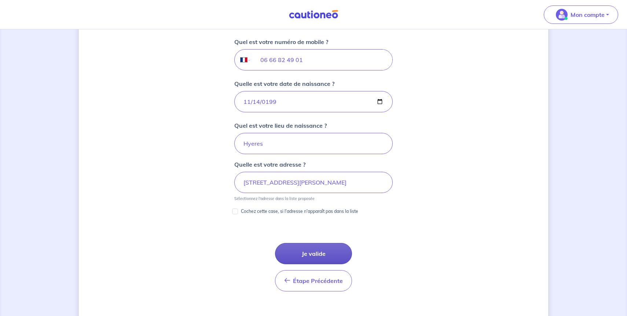
click at [326, 250] on button "Je valide" at bounding box center [313, 253] width 77 height 21
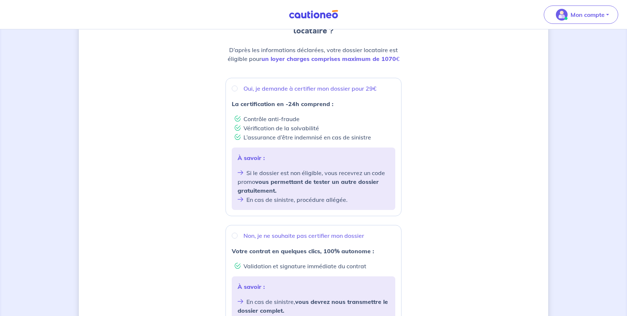
scroll to position [96, 0]
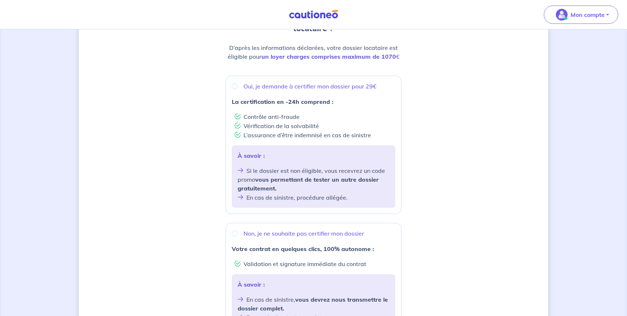
click at [320, 161] on div "À savoir : Si le dossier est non éligible, vous recevrez un code promo vous per…" at bounding box center [314, 176] width 164 height 62
radio input "true"
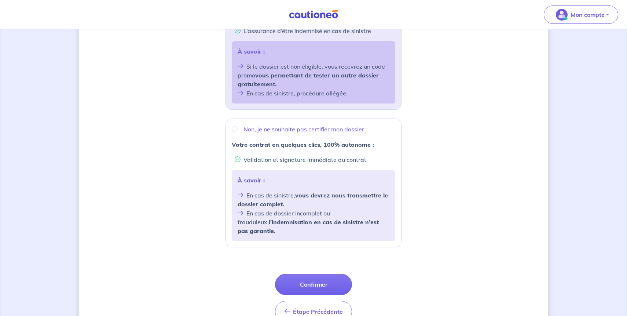
scroll to position [233, 0]
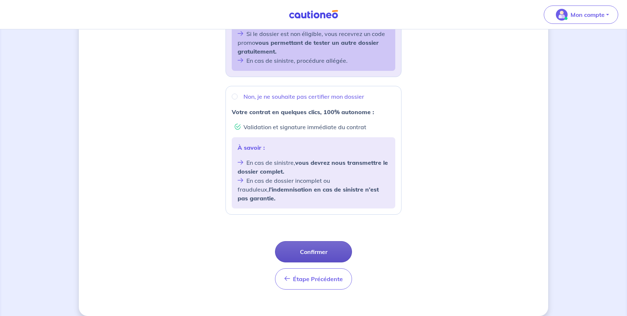
click at [313, 241] on button "Confirmer" at bounding box center [313, 251] width 77 height 21
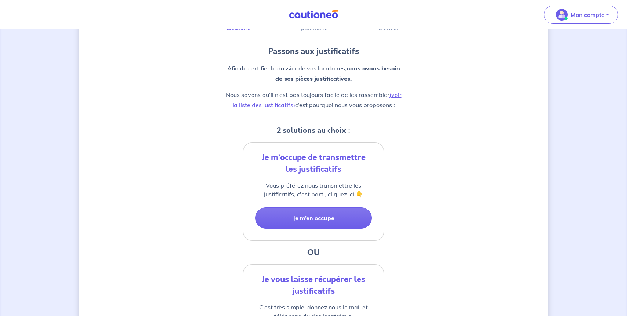
scroll to position [98, 0]
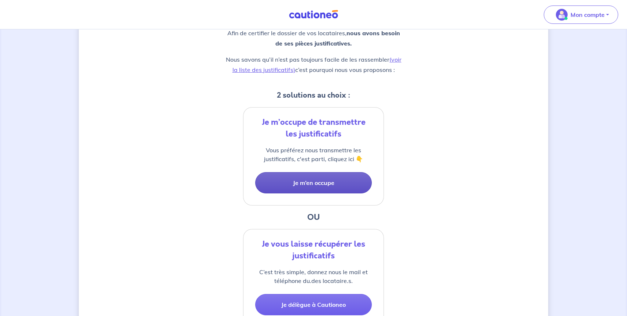
click at [338, 183] on button "Je m’en occupe" at bounding box center [313, 182] width 117 height 21
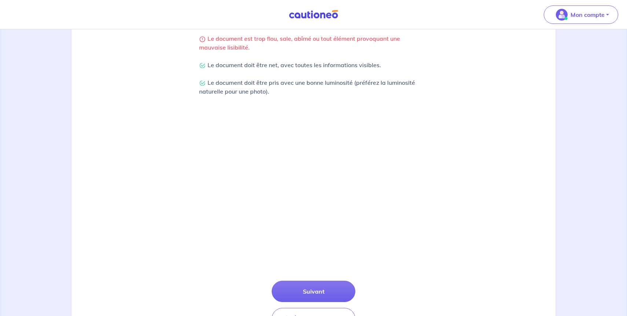
scroll to position [209, 0]
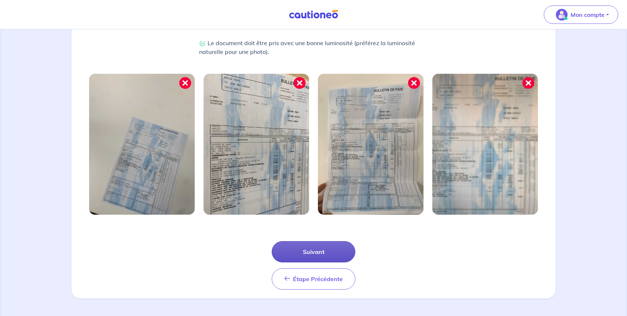
click at [306, 257] on button "Suivant" at bounding box center [314, 251] width 84 height 21
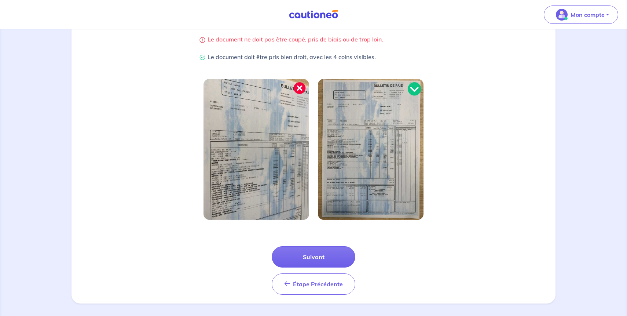
scroll to position [174, 0]
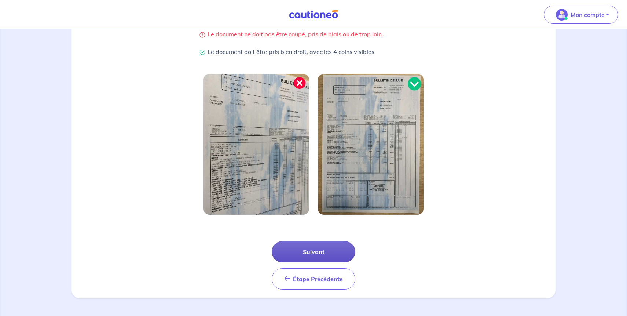
click at [310, 251] on button "Suivant" at bounding box center [314, 251] width 84 height 21
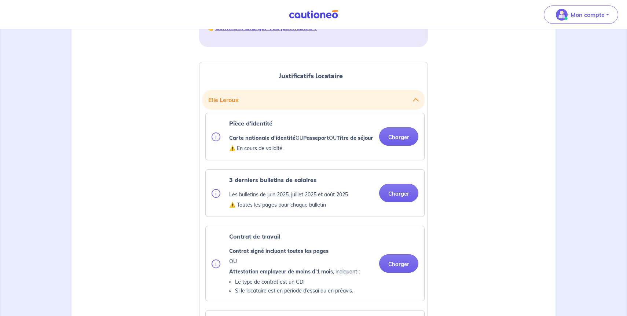
scroll to position [159, 0]
click at [399, 140] on button "Charger" at bounding box center [398, 135] width 39 height 18
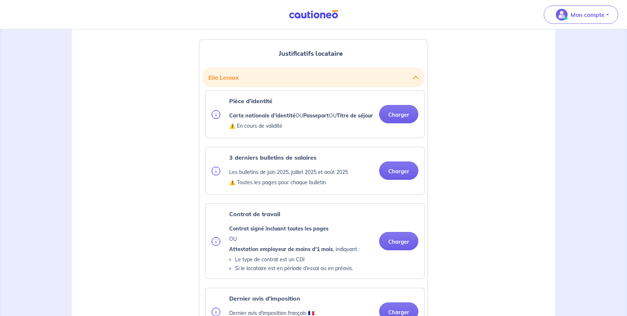
scroll to position [182, 0]
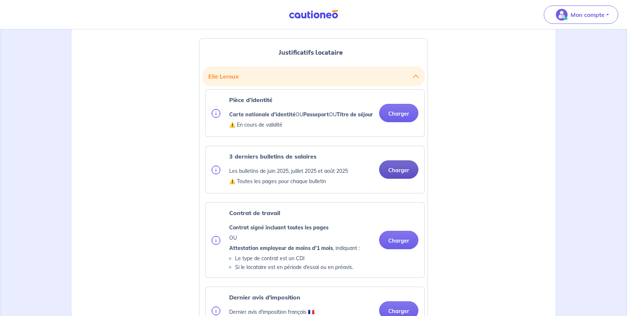
click at [408, 179] on button "Charger" at bounding box center [398, 169] width 39 height 18
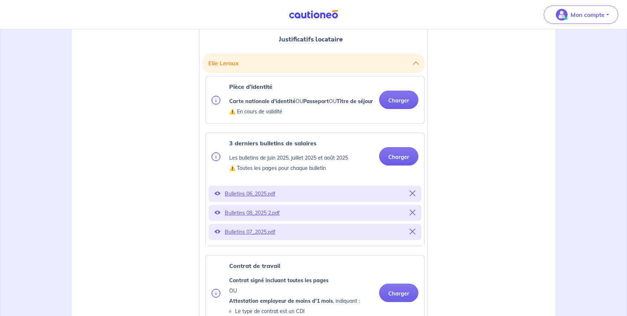
scroll to position [195, 0]
click at [399, 104] on button "Charger" at bounding box center [398, 100] width 39 height 18
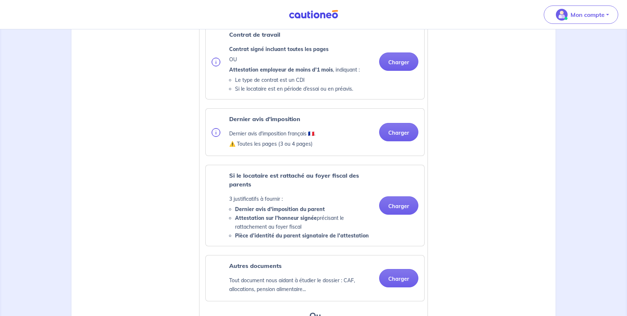
scroll to position [439, 0]
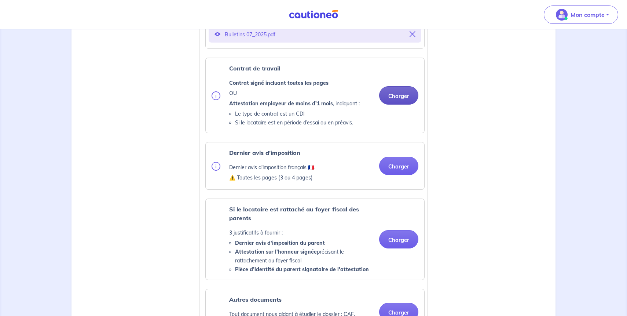
click at [398, 104] on button "Charger" at bounding box center [398, 95] width 39 height 18
click at [415, 154] on div "Dernier avis d'imposition Dernier avis d'imposition français 🇫🇷. ⚠️ Toutes les …" at bounding box center [315, 165] width 219 height 47
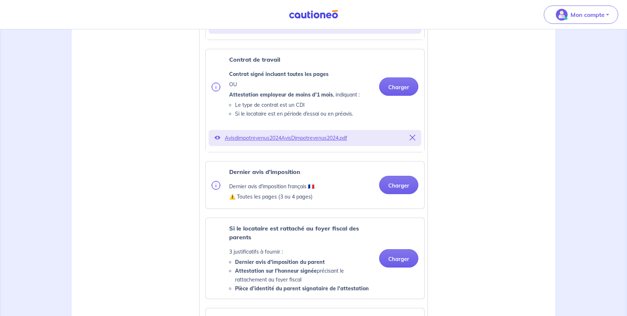
scroll to position [450, 0]
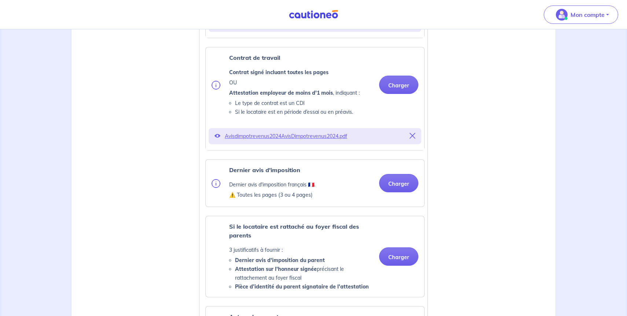
click at [411, 139] on icon at bounding box center [413, 136] width 6 height 6
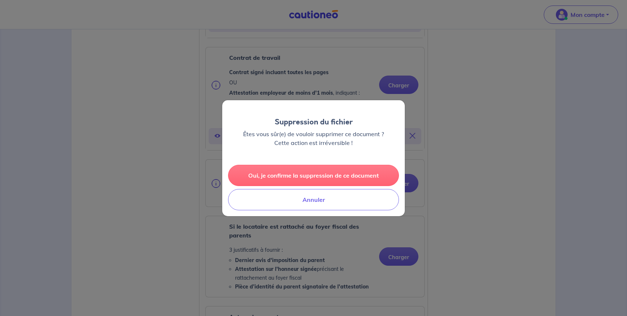
click at [335, 168] on button "Oui, je confirme la suppression de ce document" at bounding box center [313, 175] width 171 height 21
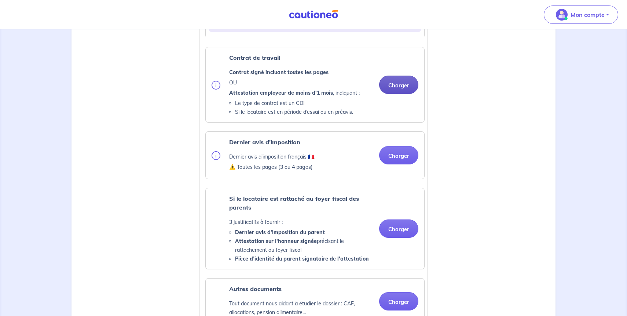
click at [406, 90] on button "Charger" at bounding box center [398, 85] width 39 height 18
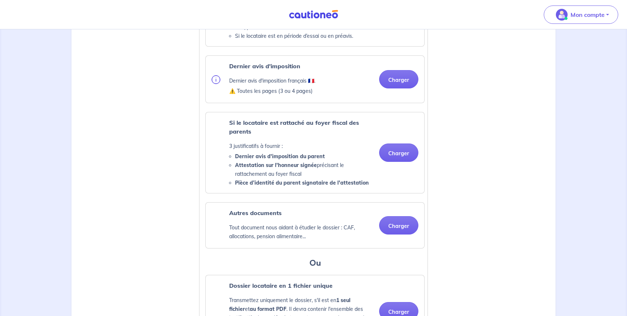
scroll to position [529, 0]
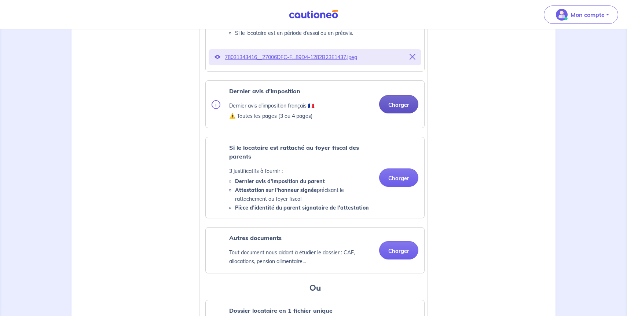
click at [400, 109] on button "Charger" at bounding box center [398, 104] width 39 height 18
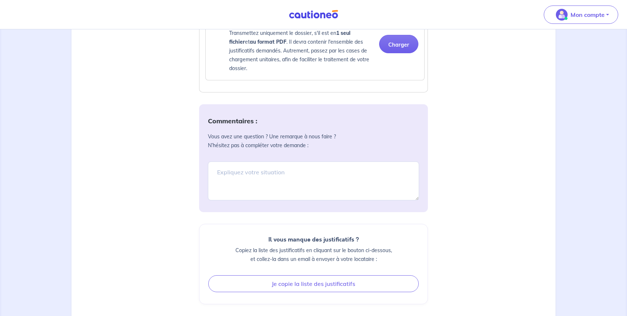
scroll to position [929, 0]
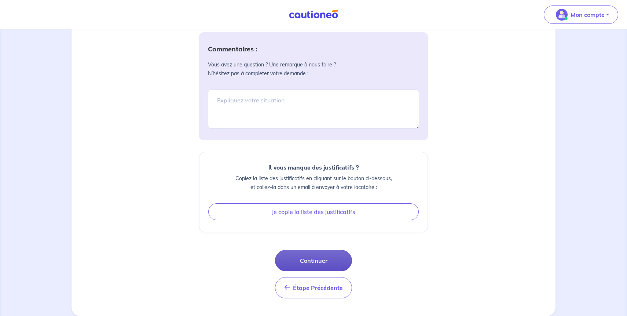
click at [314, 263] on button "Continuer" at bounding box center [313, 260] width 77 height 21
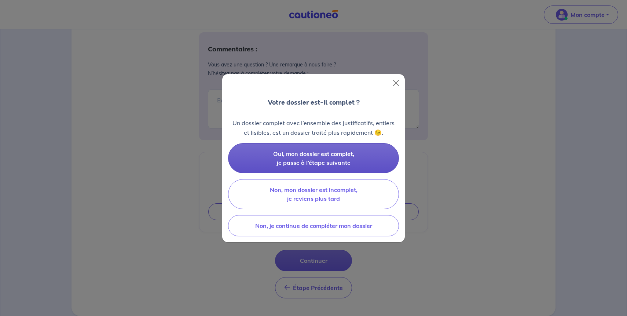
click at [327, 154] on span "Oui, mon dossier est complet, je passe à l’étape suivante" at bounding box center [313, 158] width 81 height 16
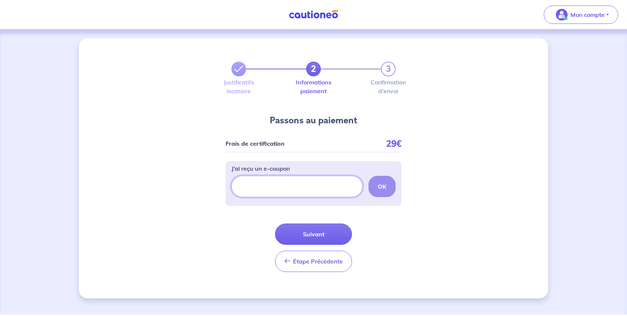
click at [289, 179] on input "J’ai reçu un e-coupon" at bounding box center [296, 186] width 131 height 21
click at [327, 231] on button "Suivant" at bounding box center [313, 233] width 77 height 21
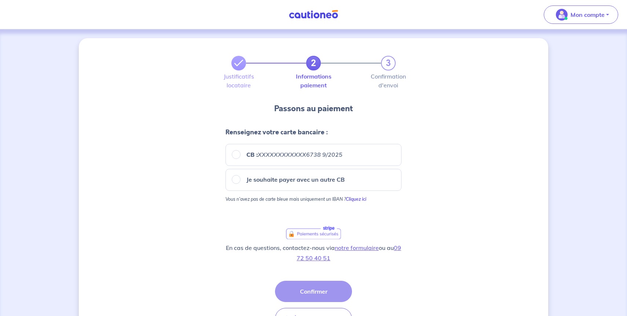
click at [273, 149] on div "CB : XXXXXXXXXXXX6738 9/2025" at bounding box center [313, 155] width 176 height 22
click at [272, 149] on div "CB : XXXXXXXXXXXX6738 9/2025" at bounding box center [313, 155] width 176 height 22
click at [272, 153] on em "XXXXXXXXXXXX6738 9/2025" at bounding box center [300, 154] width 85 height 7
click at [241, 153] on input "CB : XXXXXXXXXXXX6738 9/2025" at bounding box center [236, 154] width 9 height 9
radio input "true"
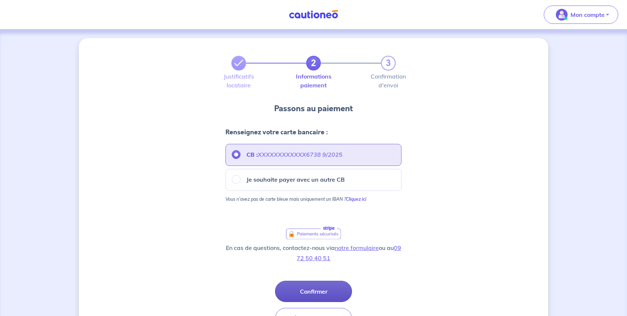
click at [317, 283] on button "Confirmer" at bounding box center [313, 290] width 77 height 21
